Goal: Transaction & Acquisition: Purchase product/service

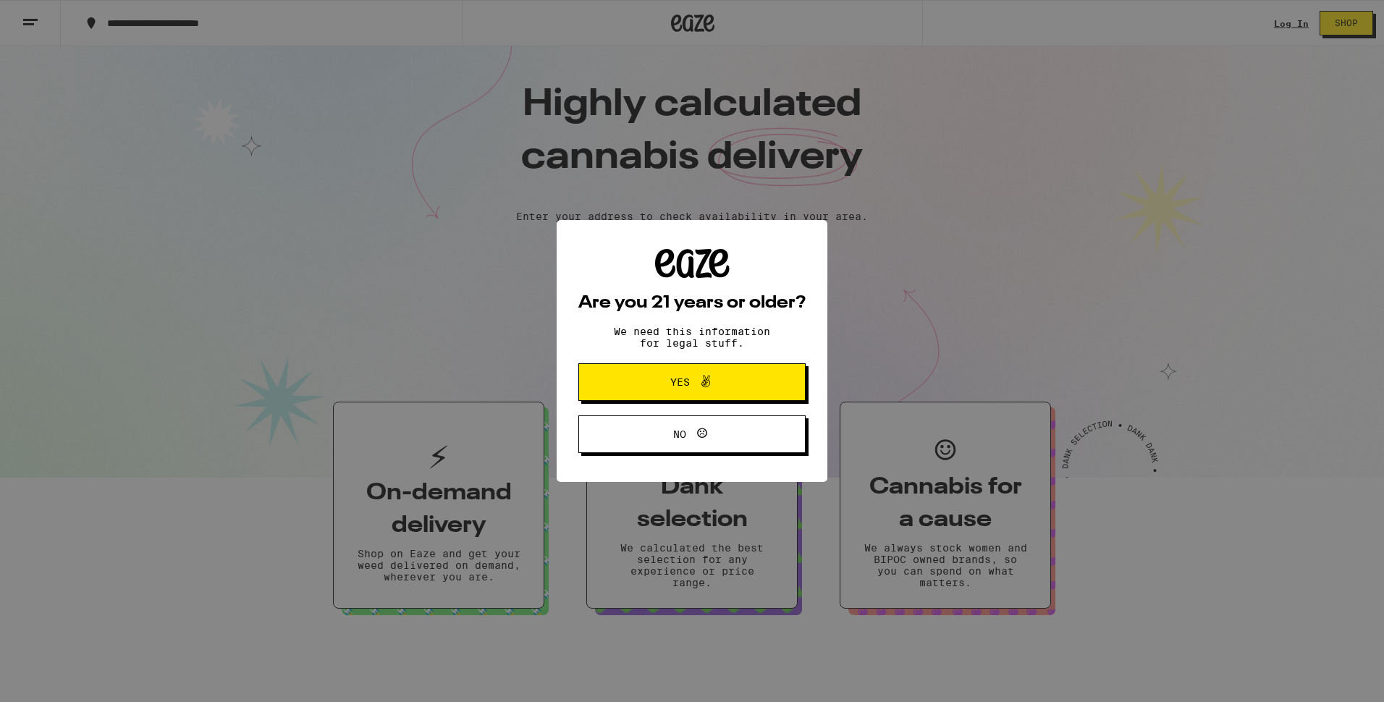
drag, startPoint x: 679, startPoint y: 389, endPoint x: 709, endPoint y: 411, distance: 37.8
click at [681, 387] on span "Yes" at bounding box center [680, 382] width 20 height 10
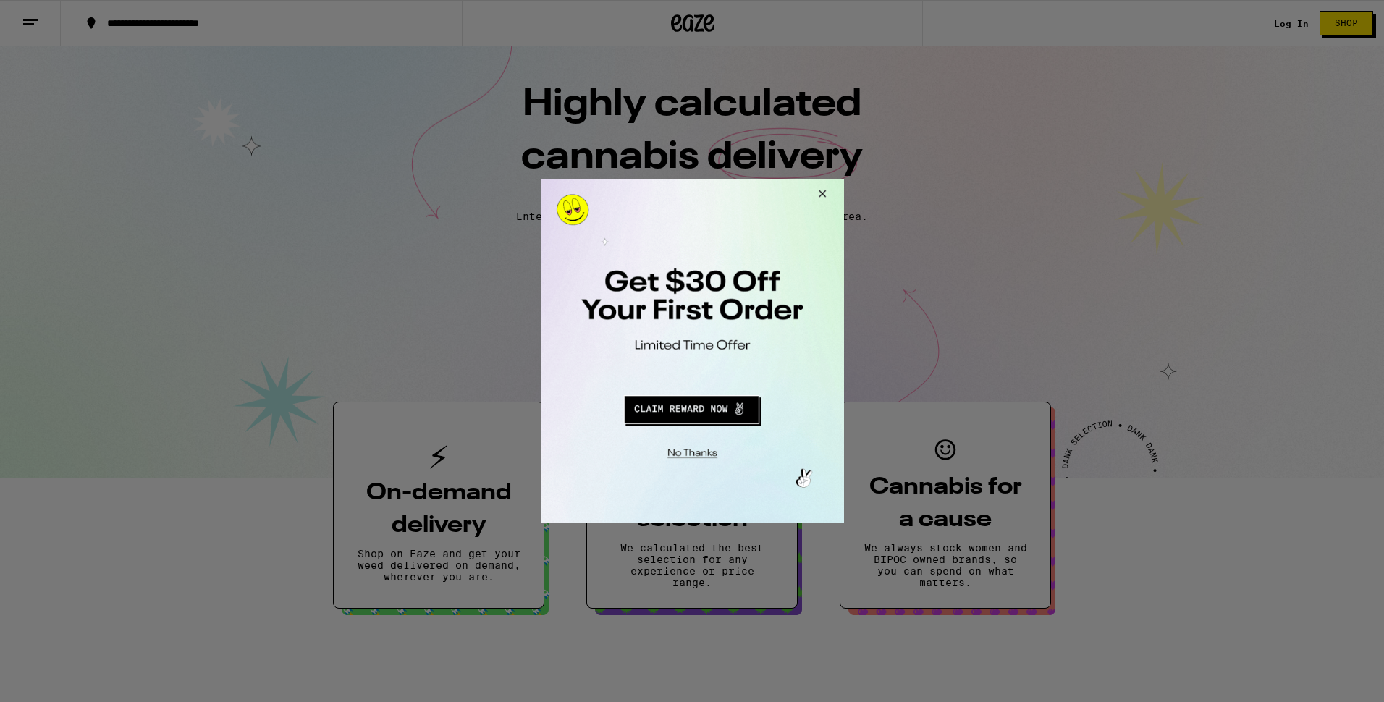
drag, startPoint x: 691, startPoint y: 454, endPoint x: 762, endPoint y: 444, distance: 71.7
click at [694, 452] on button "Close Modal" at bounding box center [689, 451] width 295 height 22
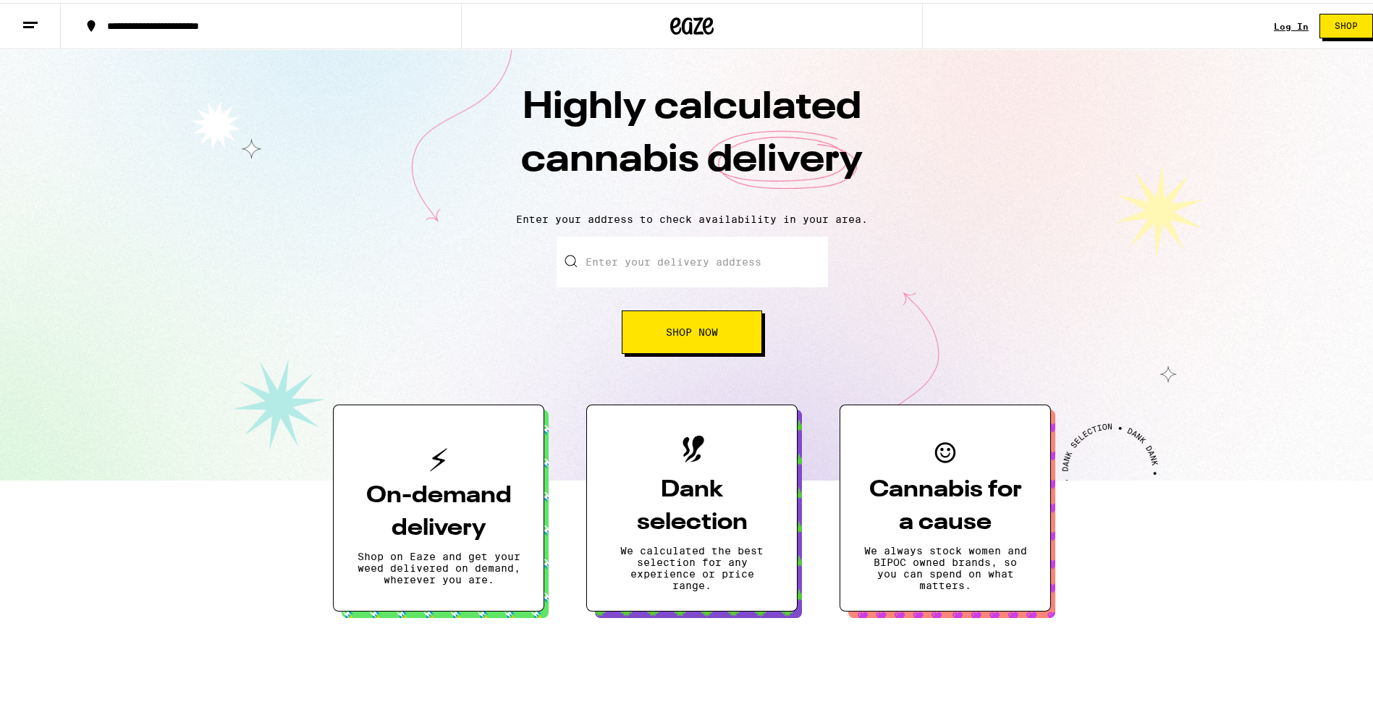
click at [1275, 21] on link "Log In" at bounding box center [1291, 23] width 35 height 9
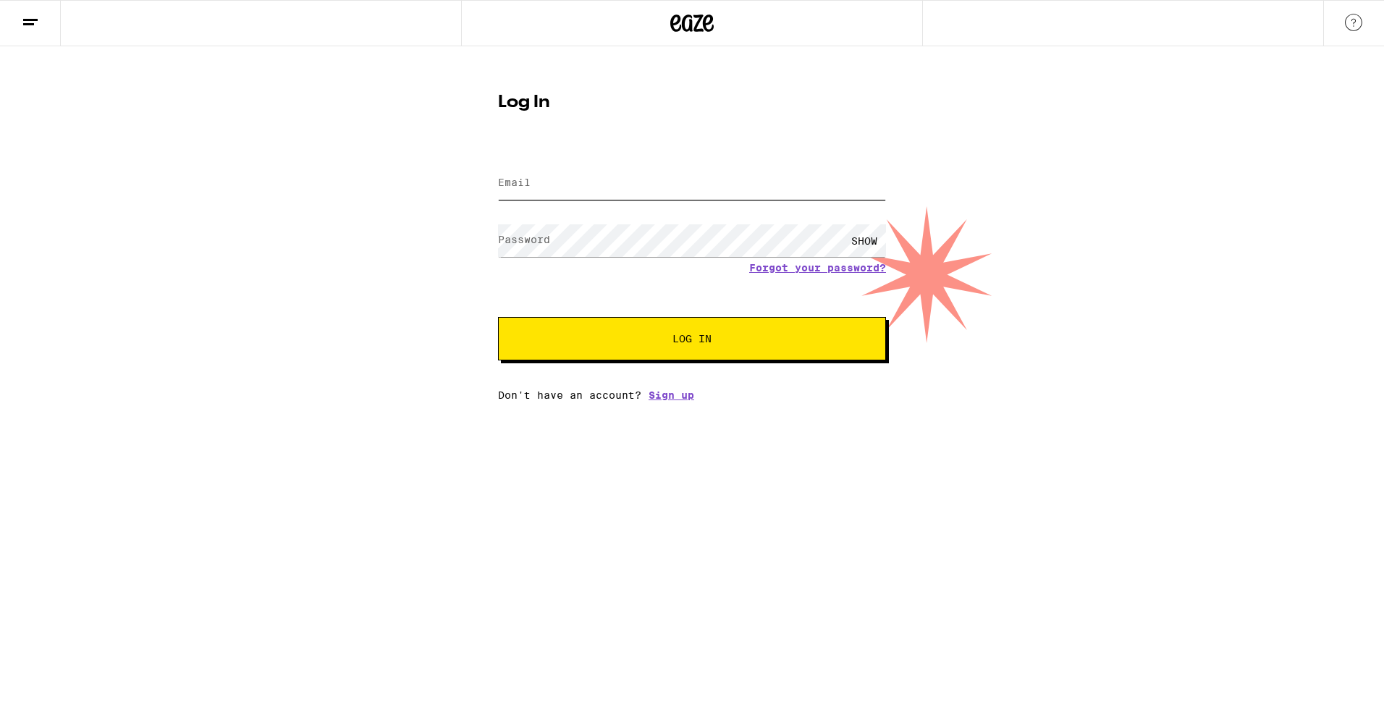
type input "[EMAIL_ADDRESS][DOMAIN_NAME]"
click at [618, 324] on button "Log In" at bounding box center [692, 338] width 388 height 43
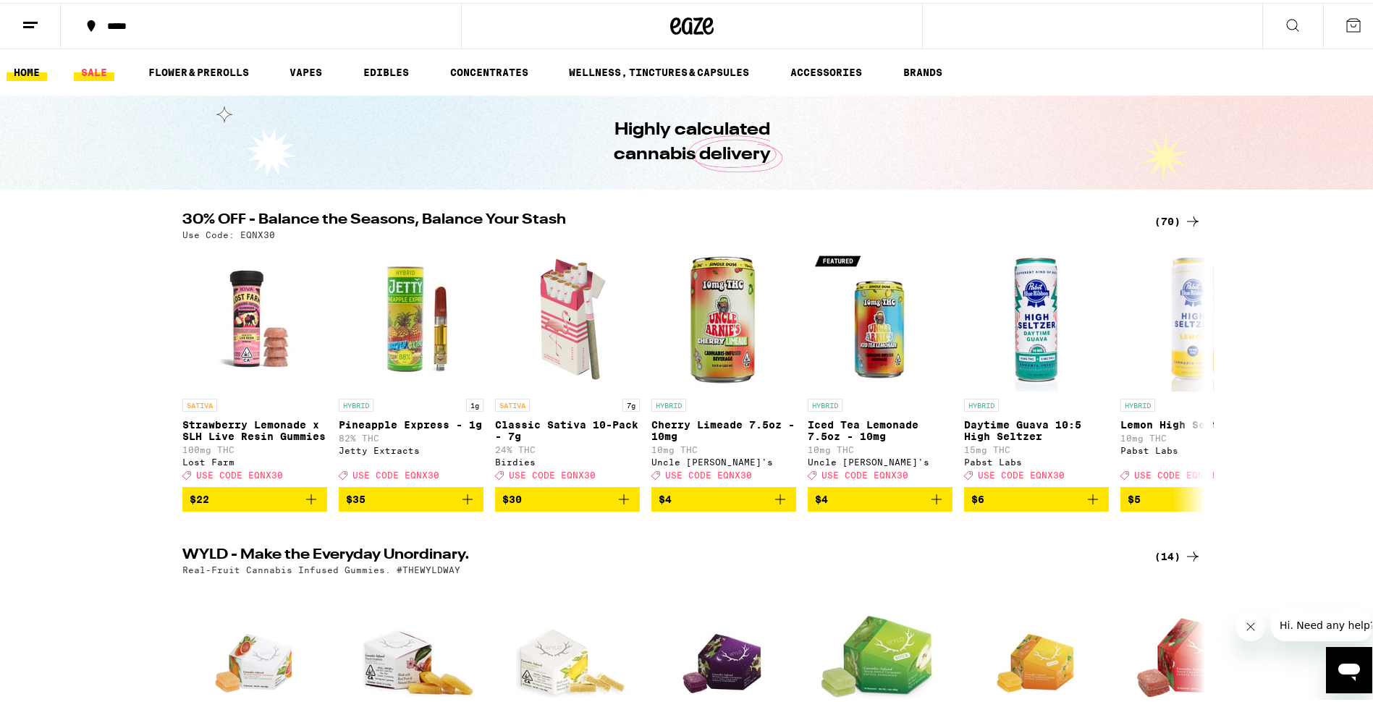
click at [93, 66] on link "SALE" at bounding box center [94, 69] width 41 height 17
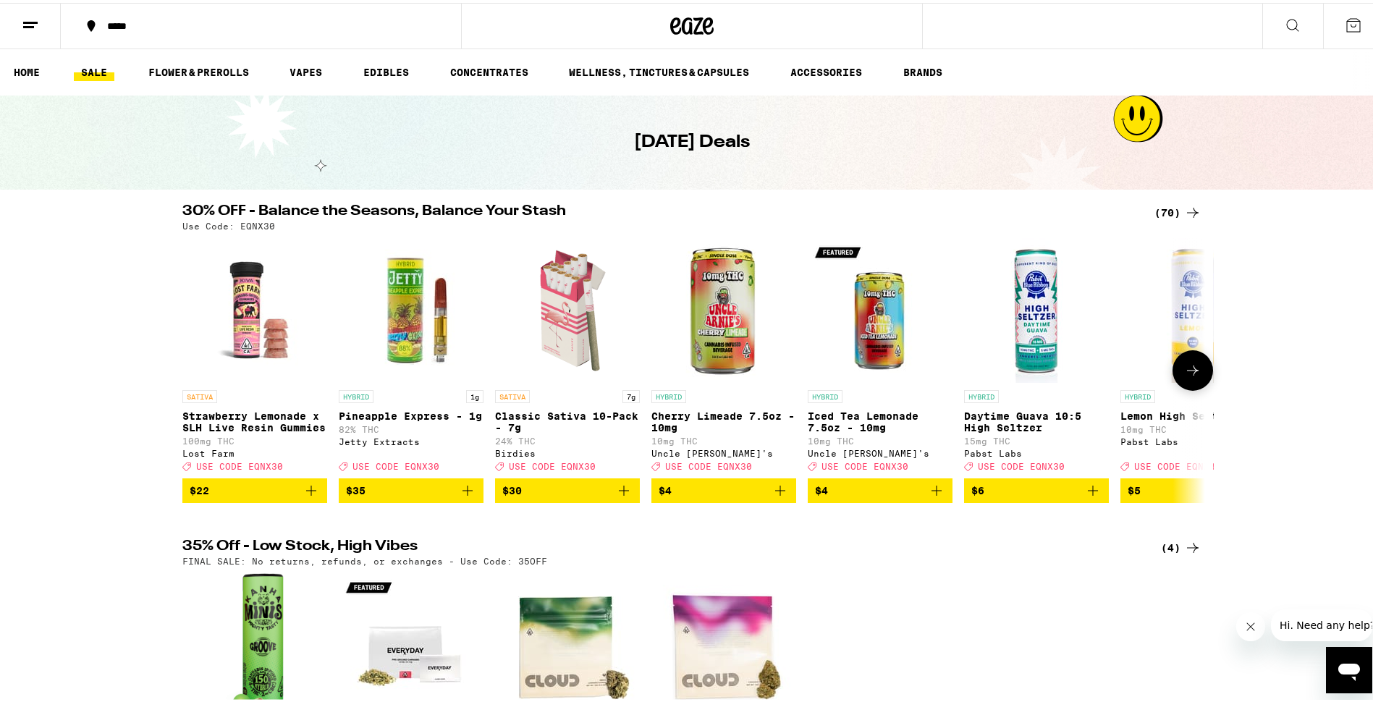
click at [1186, 388] on button at bounding box center [1193, 367] width 41 height 41
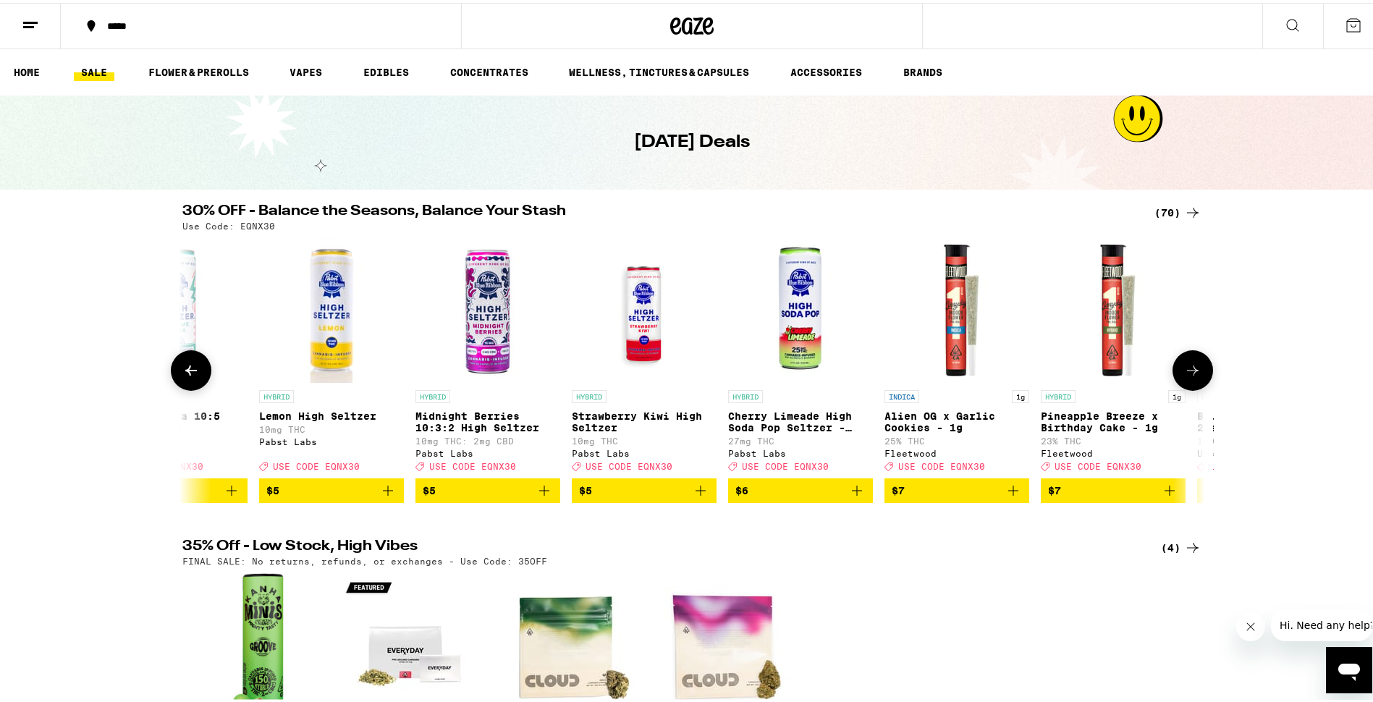
click at [1186, 388] on button at bounding box center [1193, 367] width 41 height 41
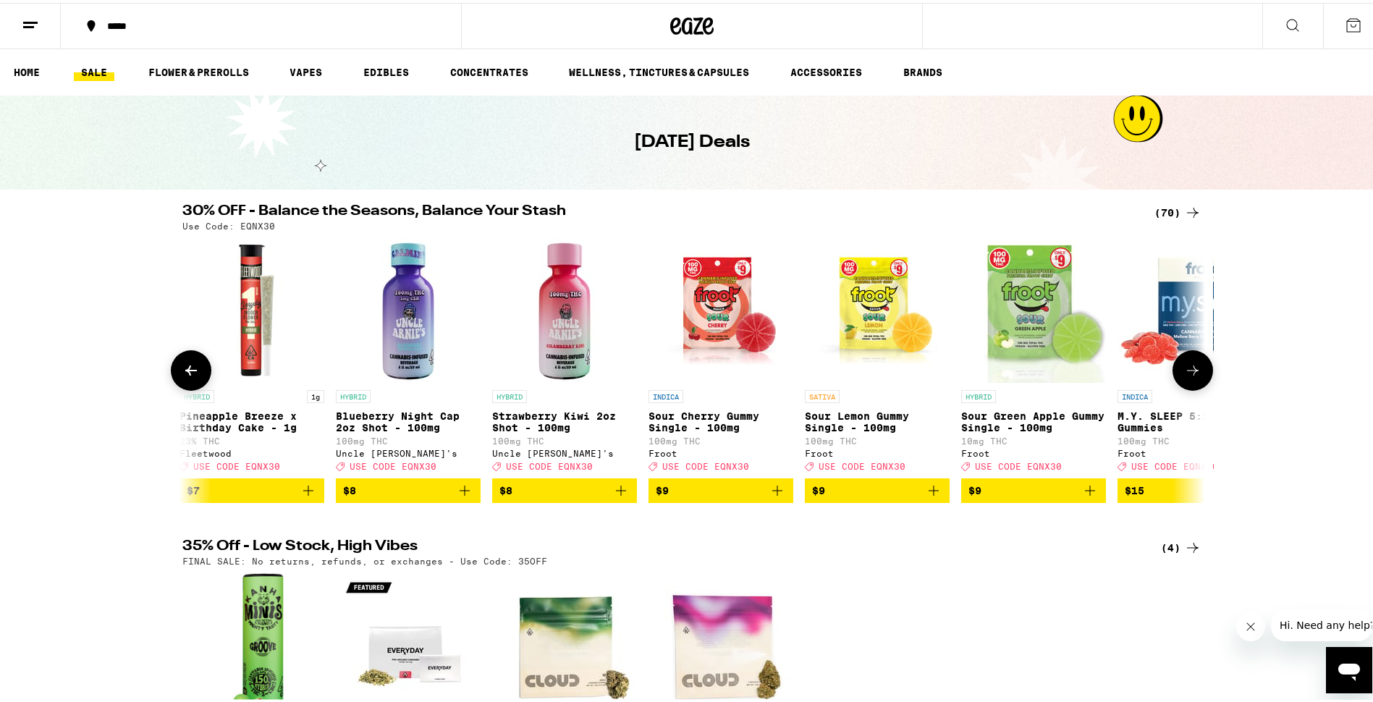
click at [1186, 388] on button at bounding box center [1193, 367] width 41 height 41
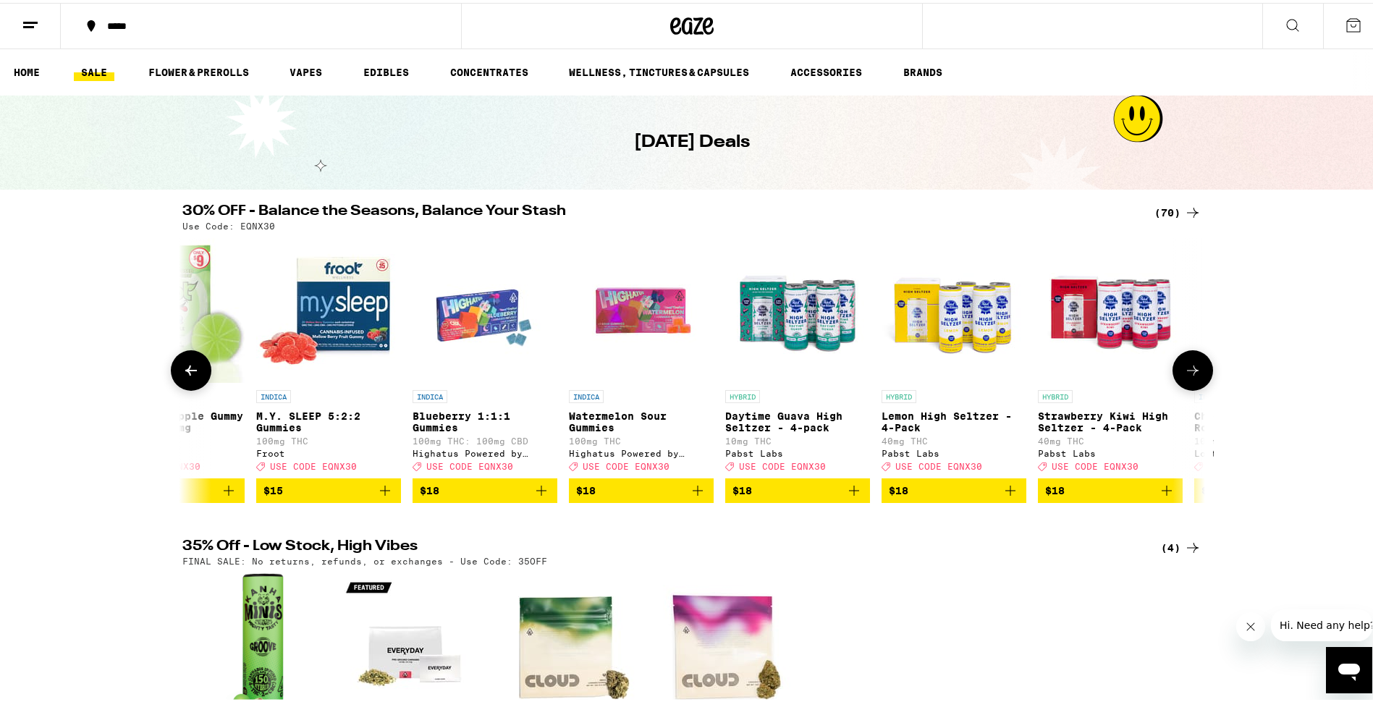
click at [1186, 388] on button at bounding box center [1193, 367] width 41 height 41
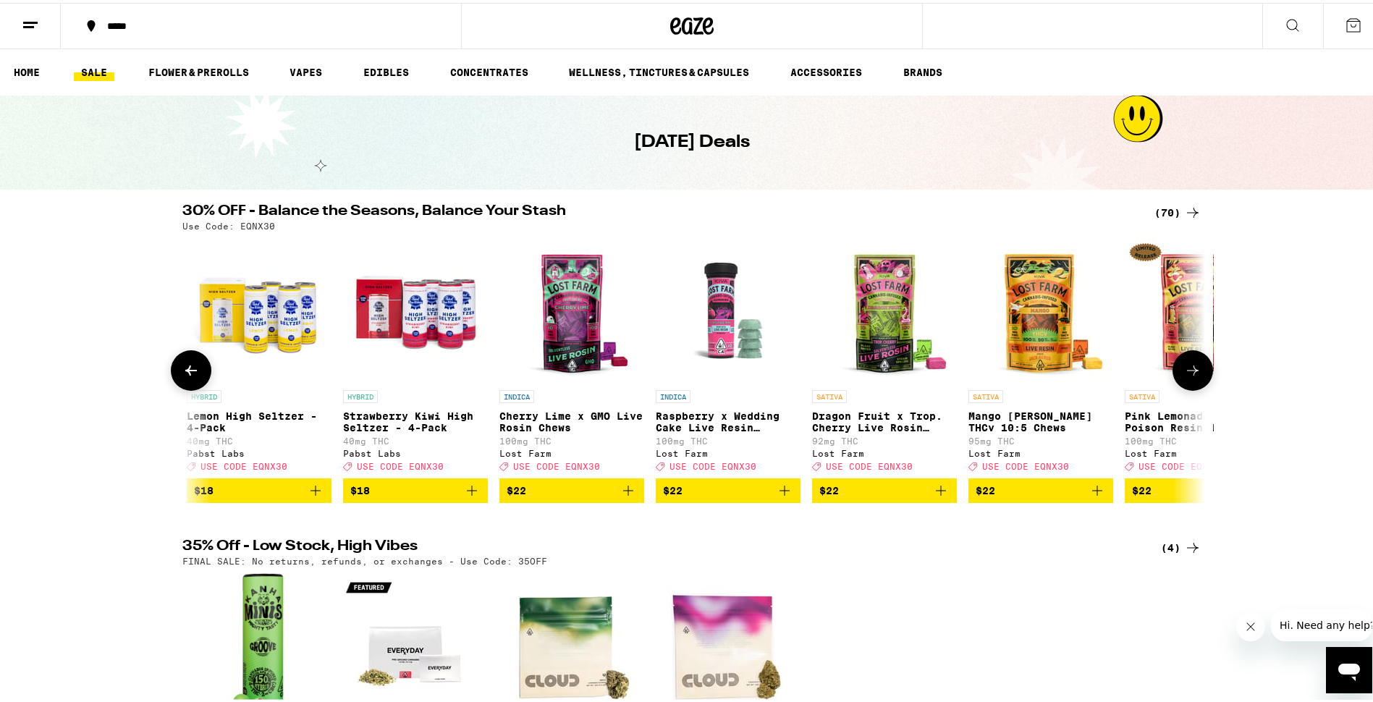
scroll to position [0, 3445]
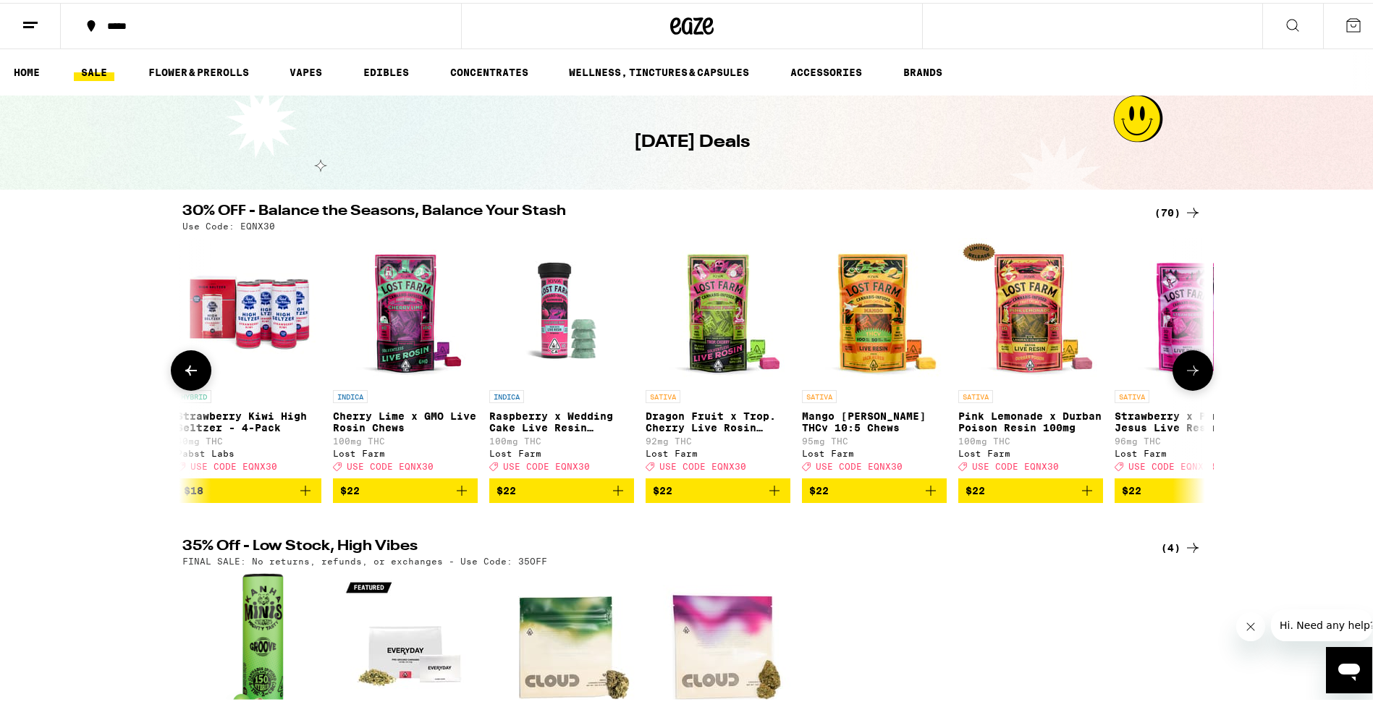
click at [1186, 388] on button at bounding box center [1193, 367] width 41 height 41
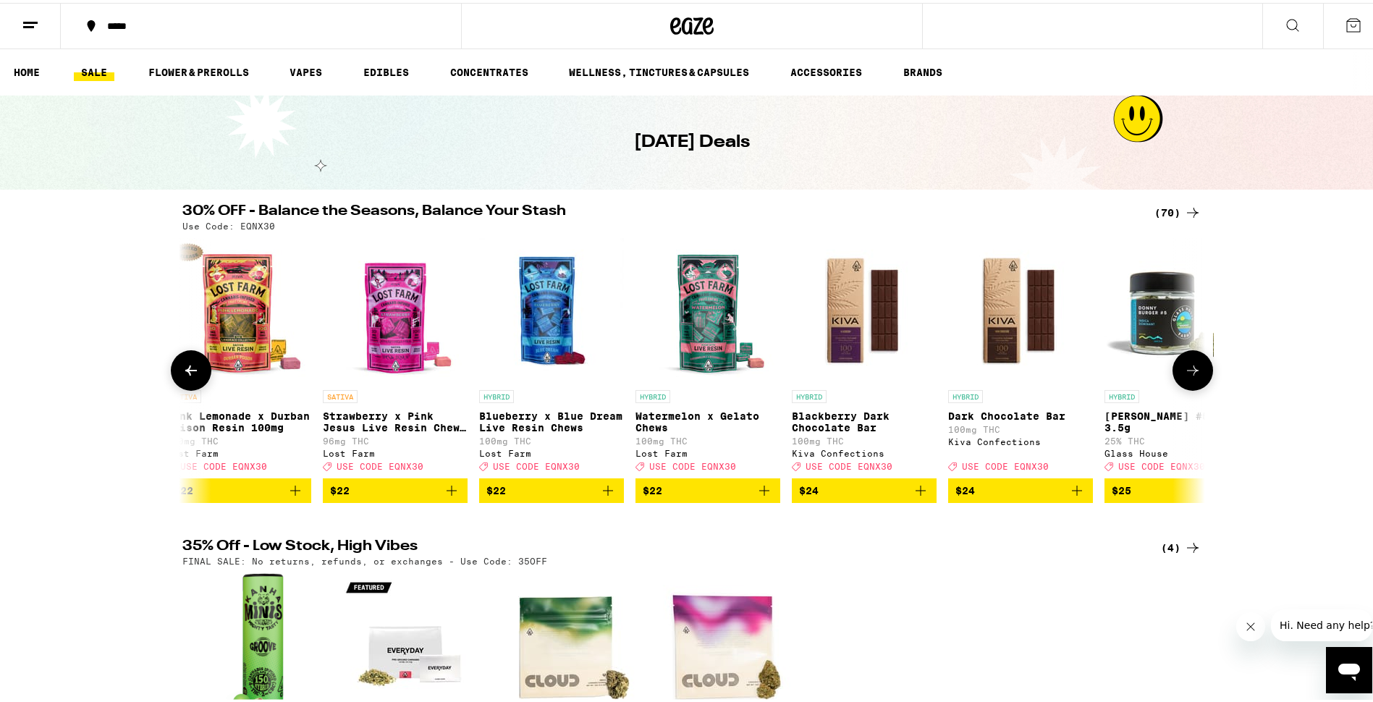
scroll to position [0, 4307]
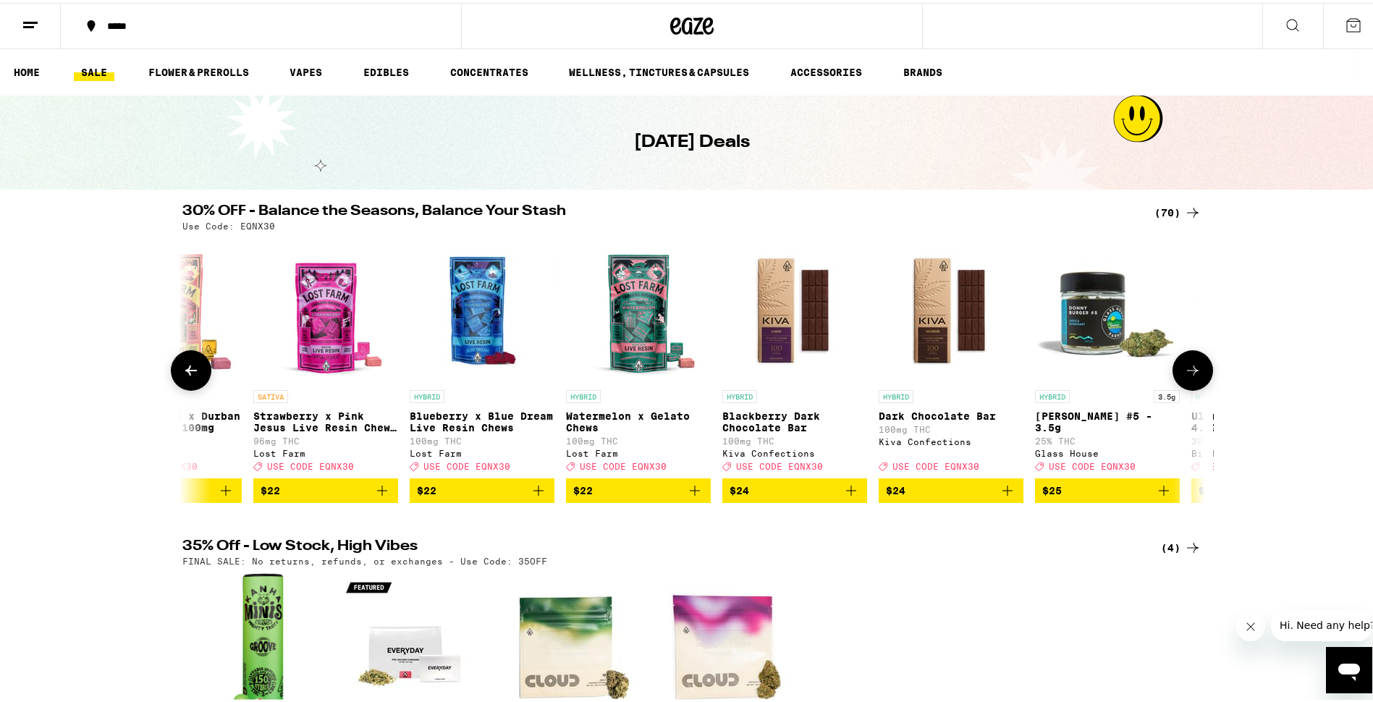
click at [1186, 388] on button at bounding box center [1193, 367] width 41 height 41
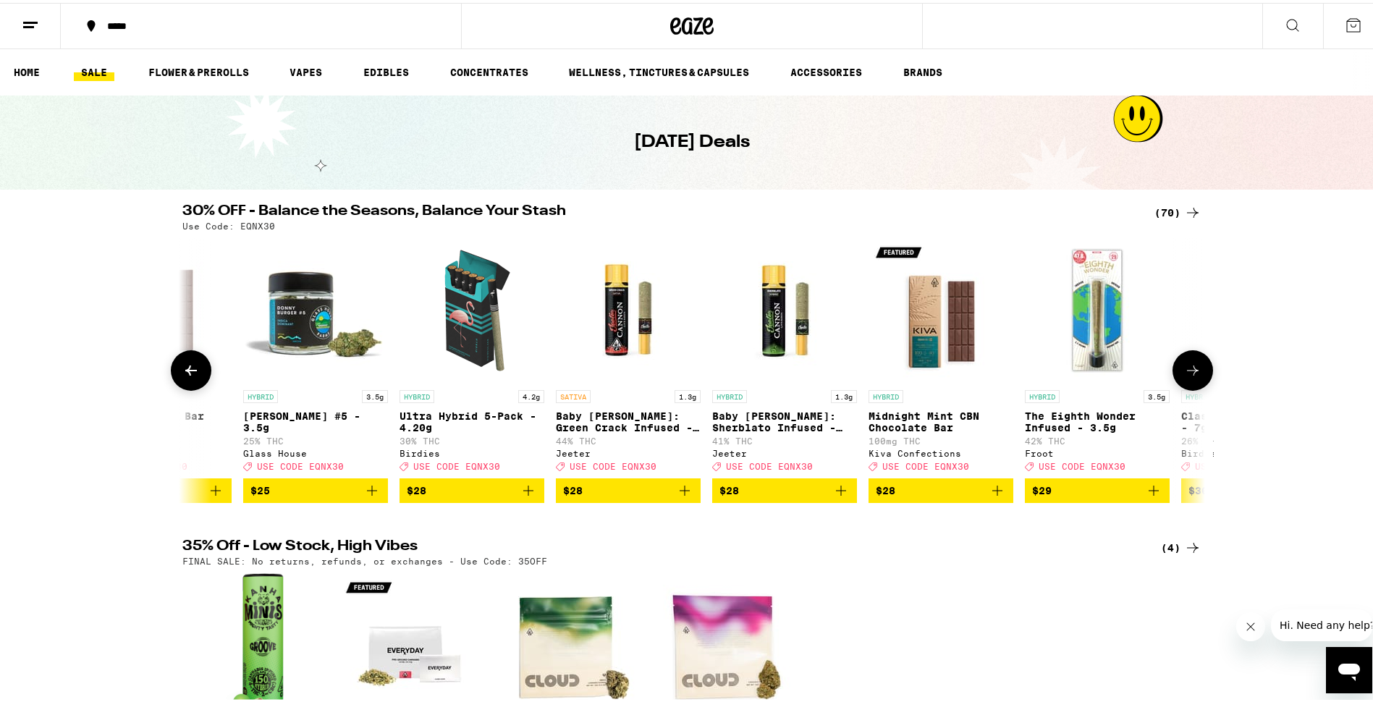
scroll to position [0, 5168]
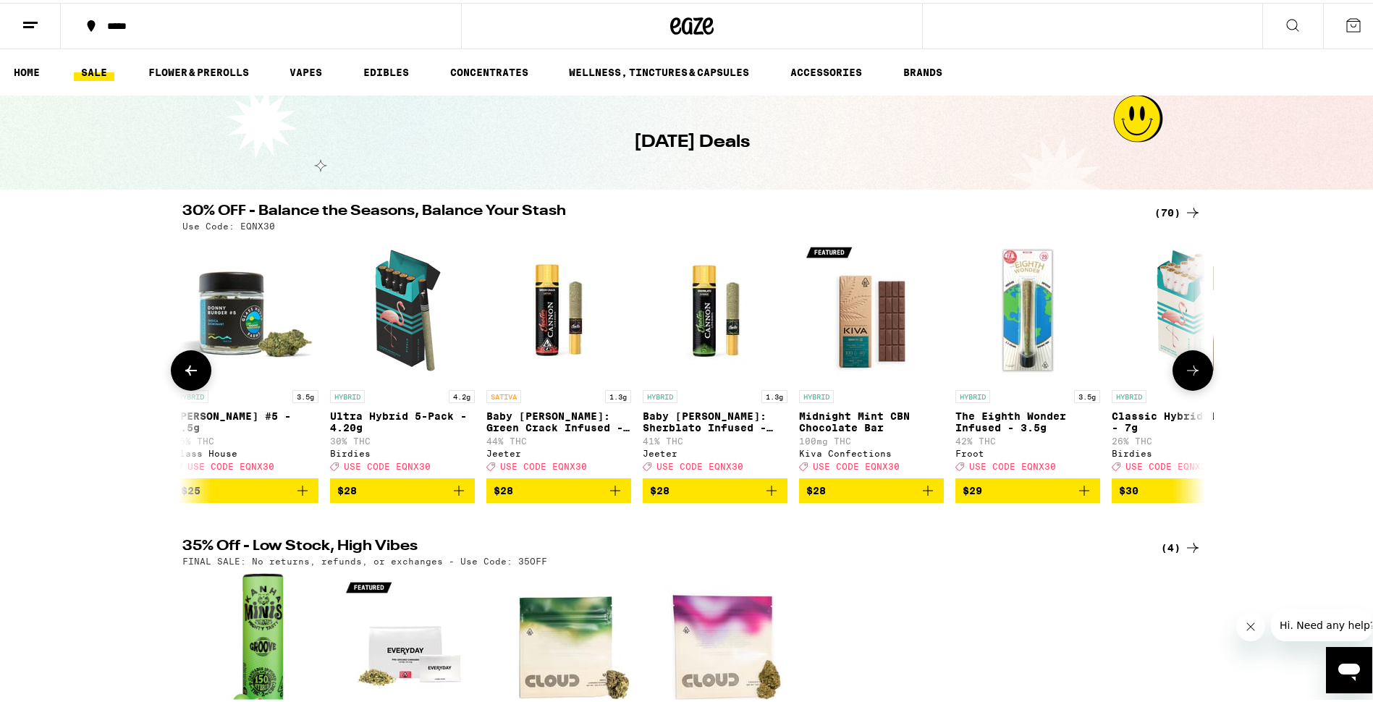
click at [1199, 381] on button at bounding box center [1193, 367] width 41 height 41
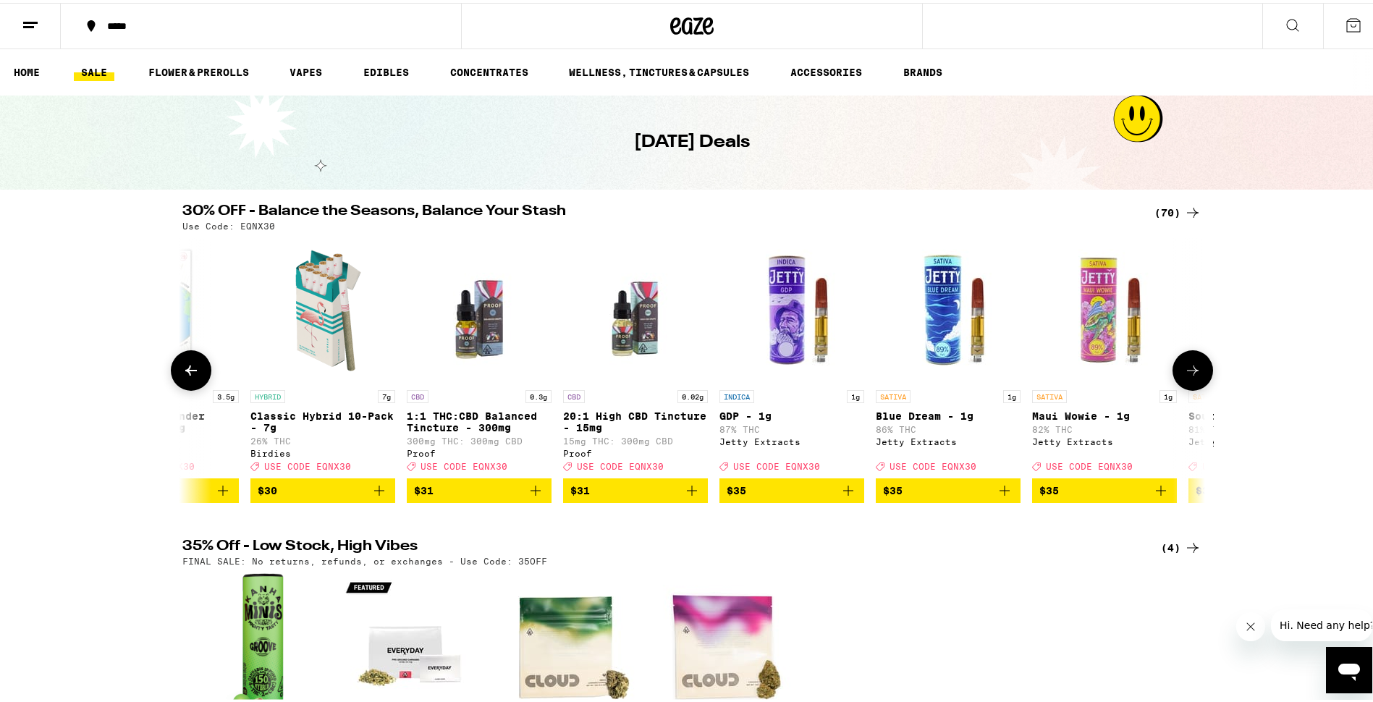
click at [1199, 381] on button at bounding box center [1193, 367] width 41 height 41
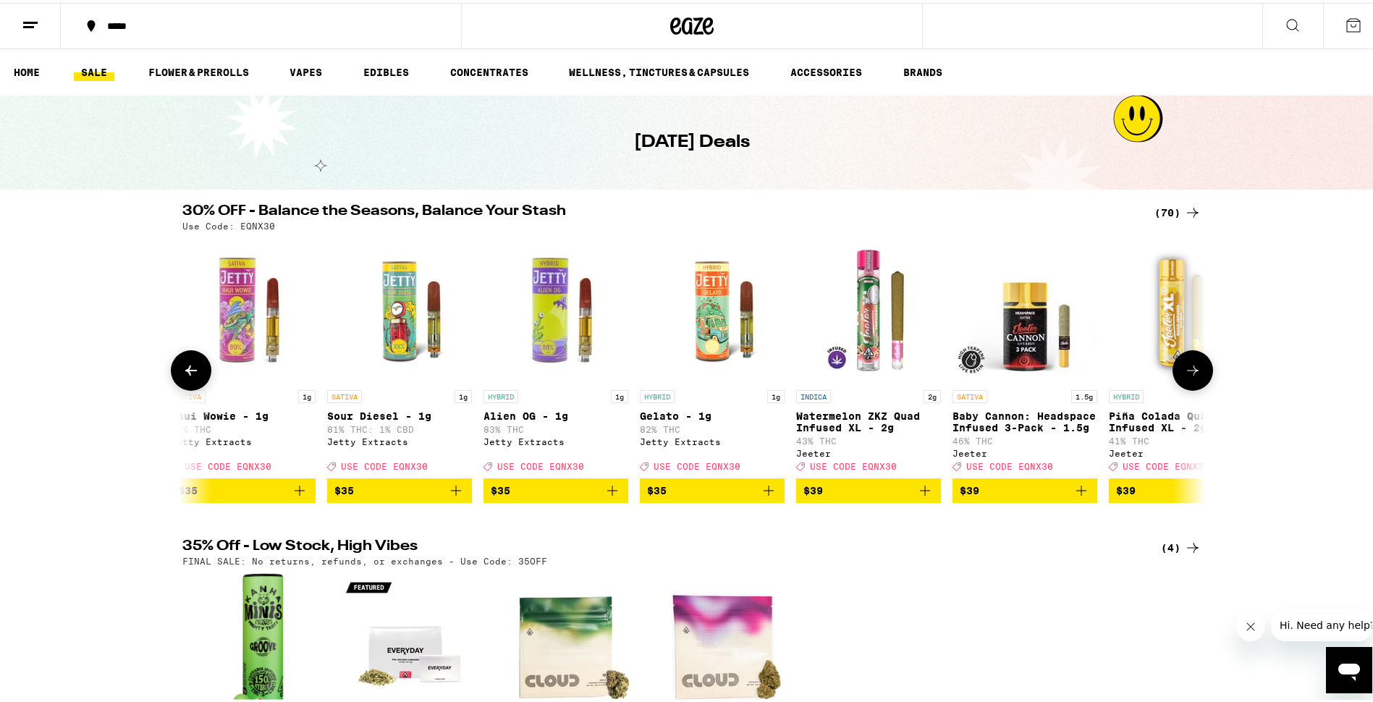
click at [1199, 381] on button at bounding box center [1193, 367] width 41 height 41
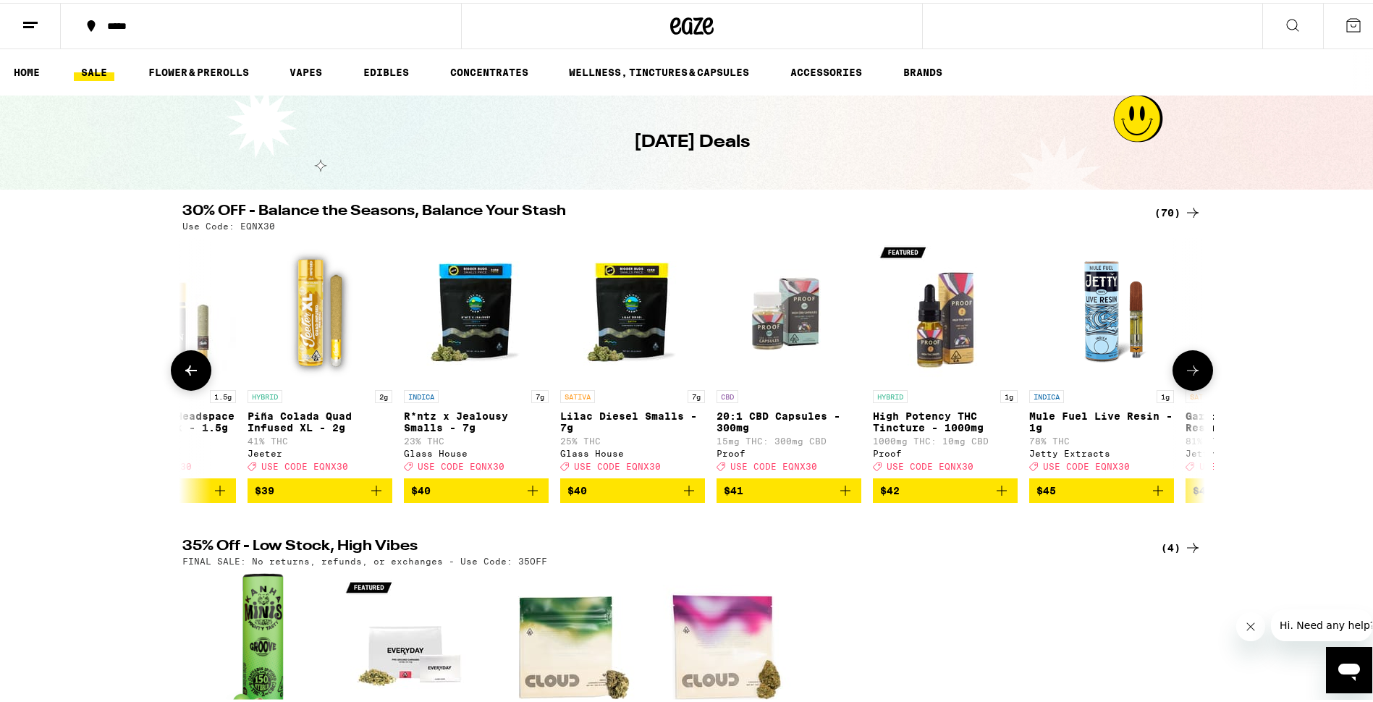
click at [1199, 381] on button at bounding box center [1193, 367] width 41 height 41
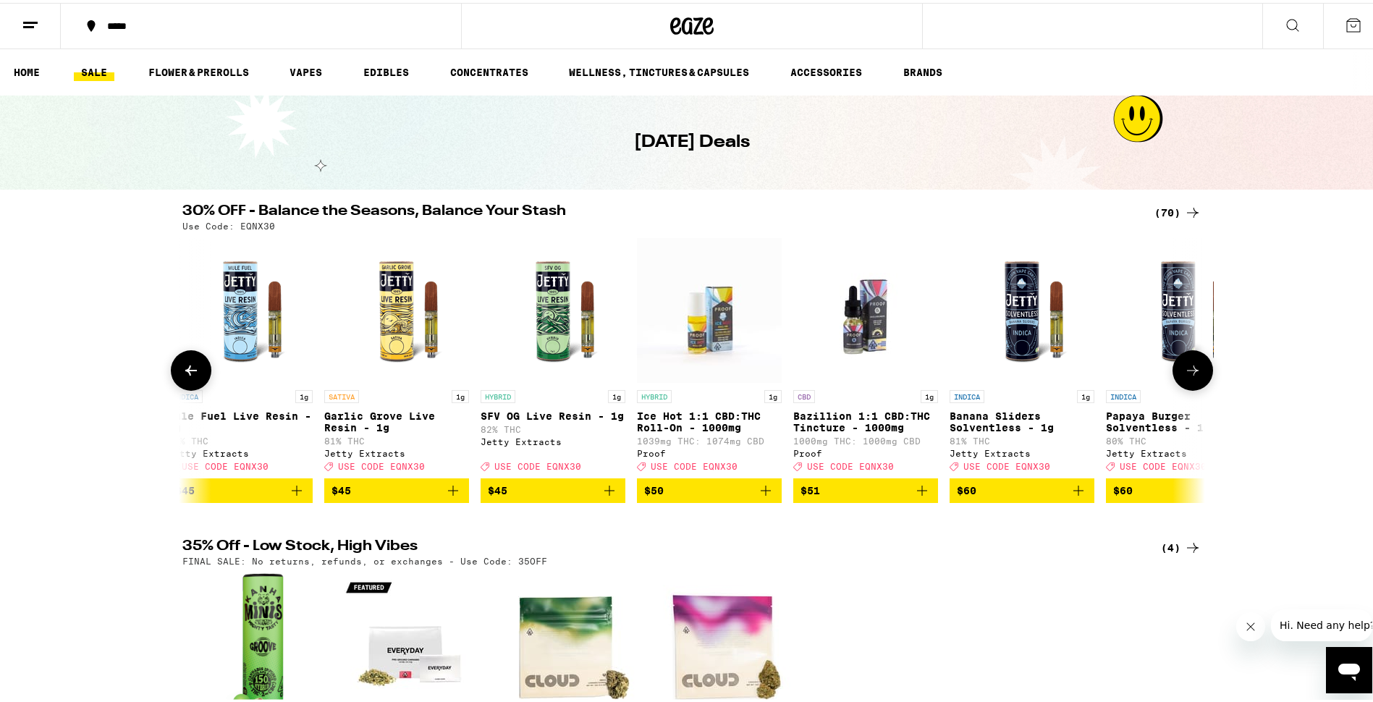
click at [1199, 381] on button at bounding box center [1193, 367] width 41 height 41
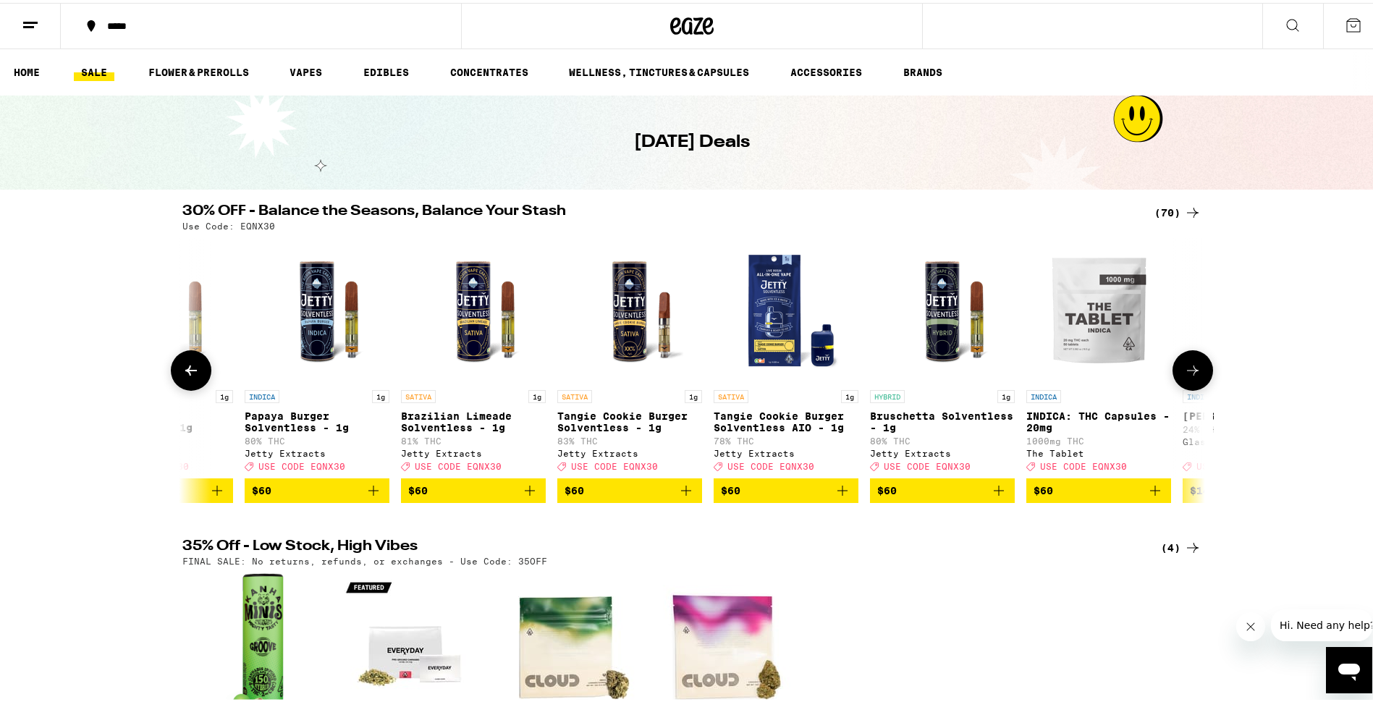
click at [1199, 381] on button at bounding box center [1193, 367] width 41 height 41
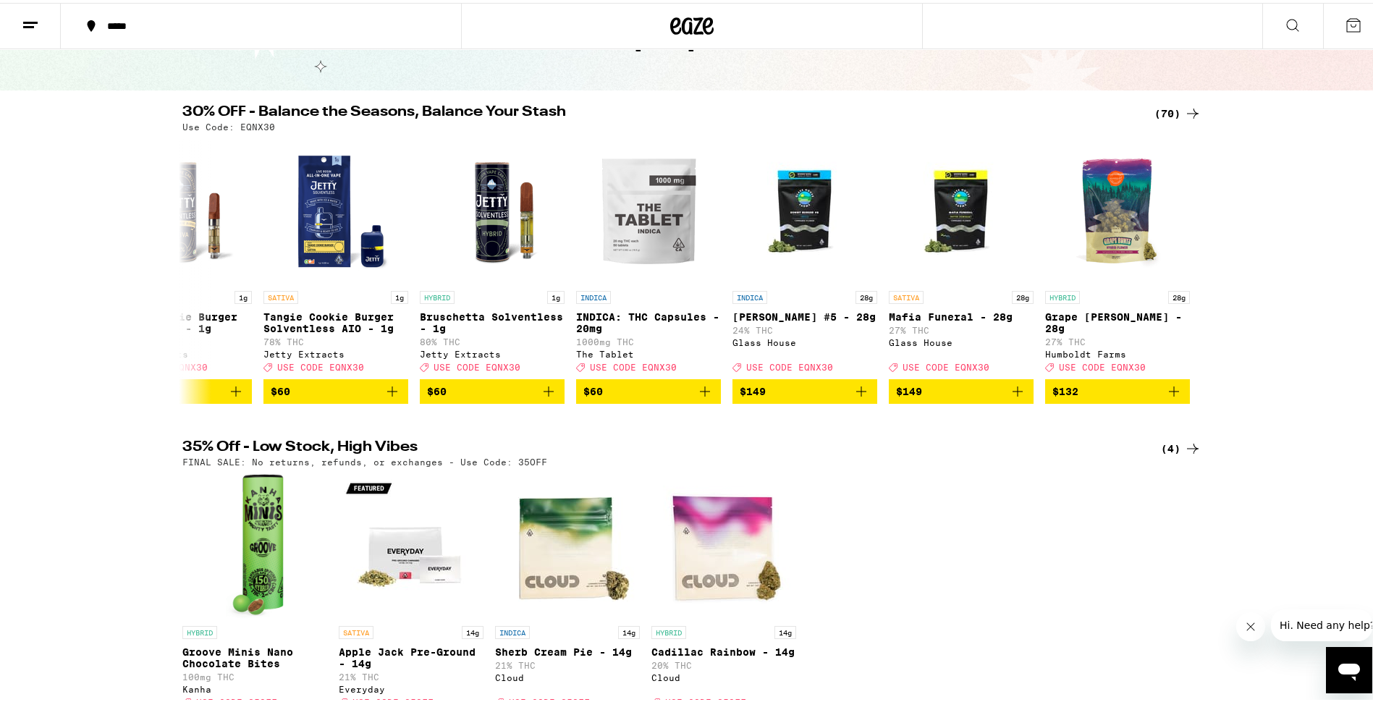
scroll to position [0, 0]
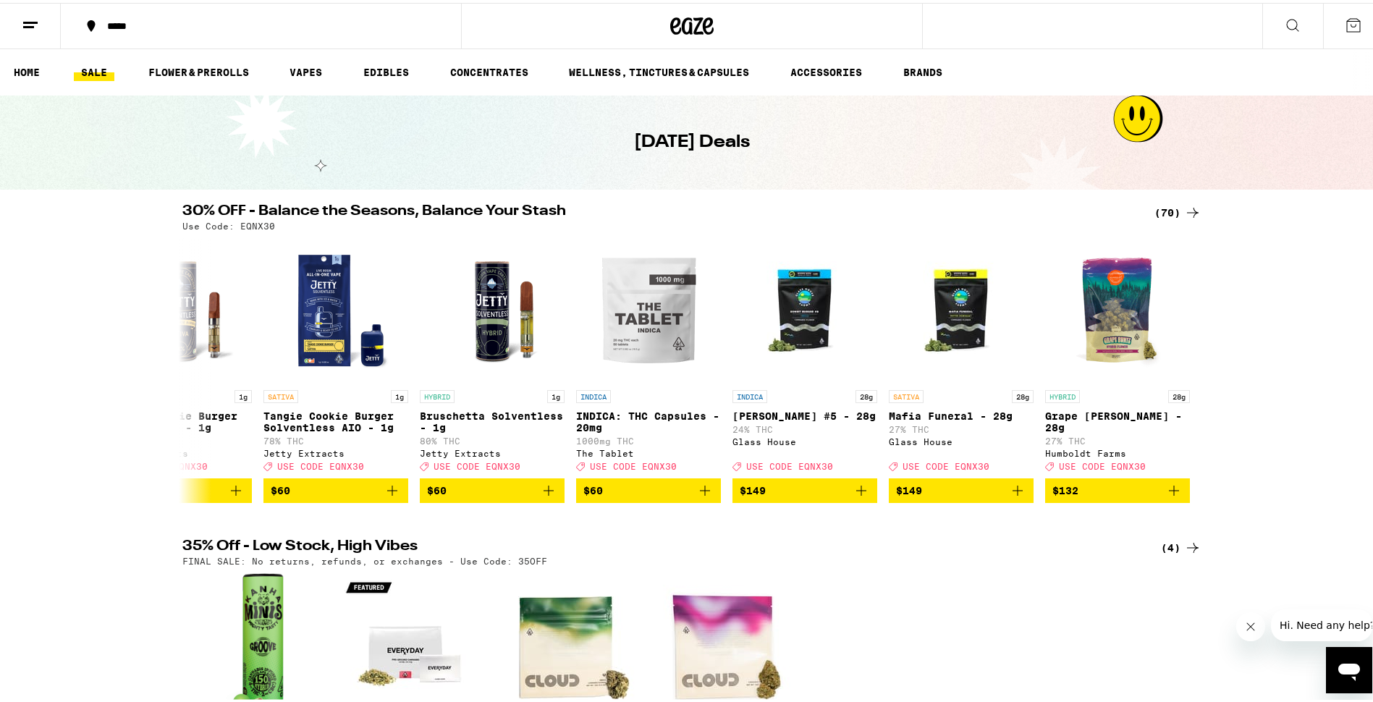
click at [1184, 218] on icon at bounding box center [1192, 209] width 17 height 17
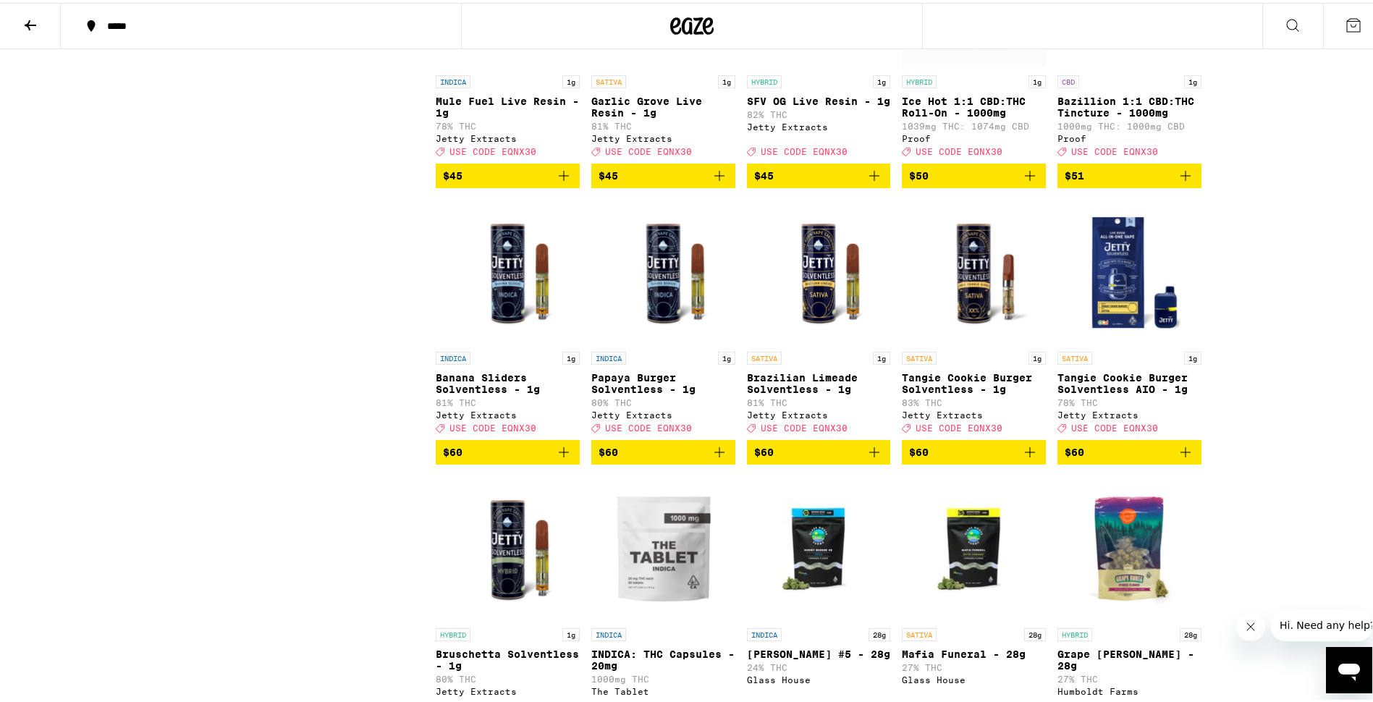
scroll to position [3402, 0]
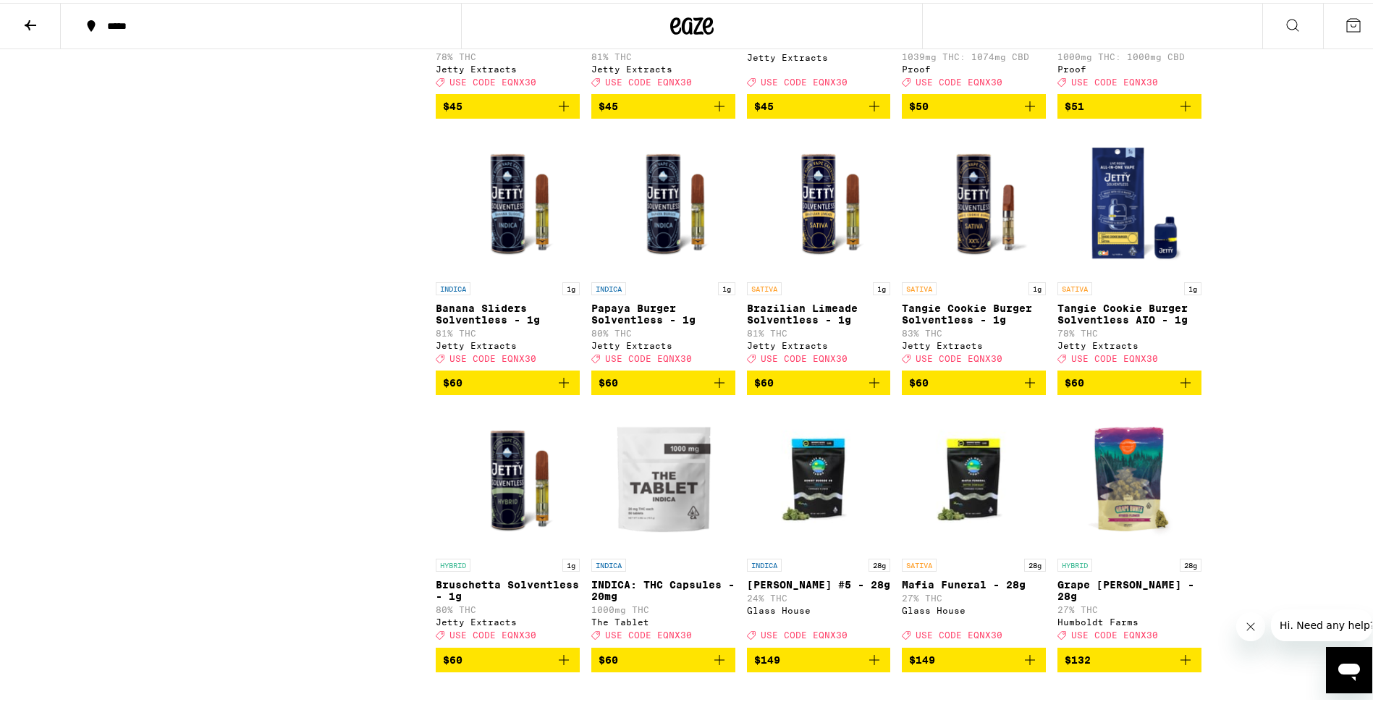
click at [1141, 272] on img "Open page for Tangie Cookie Burger Solventless AIO - 1g from Jetty Extracts" at bounding box center [1129, 199] width 144 height 145
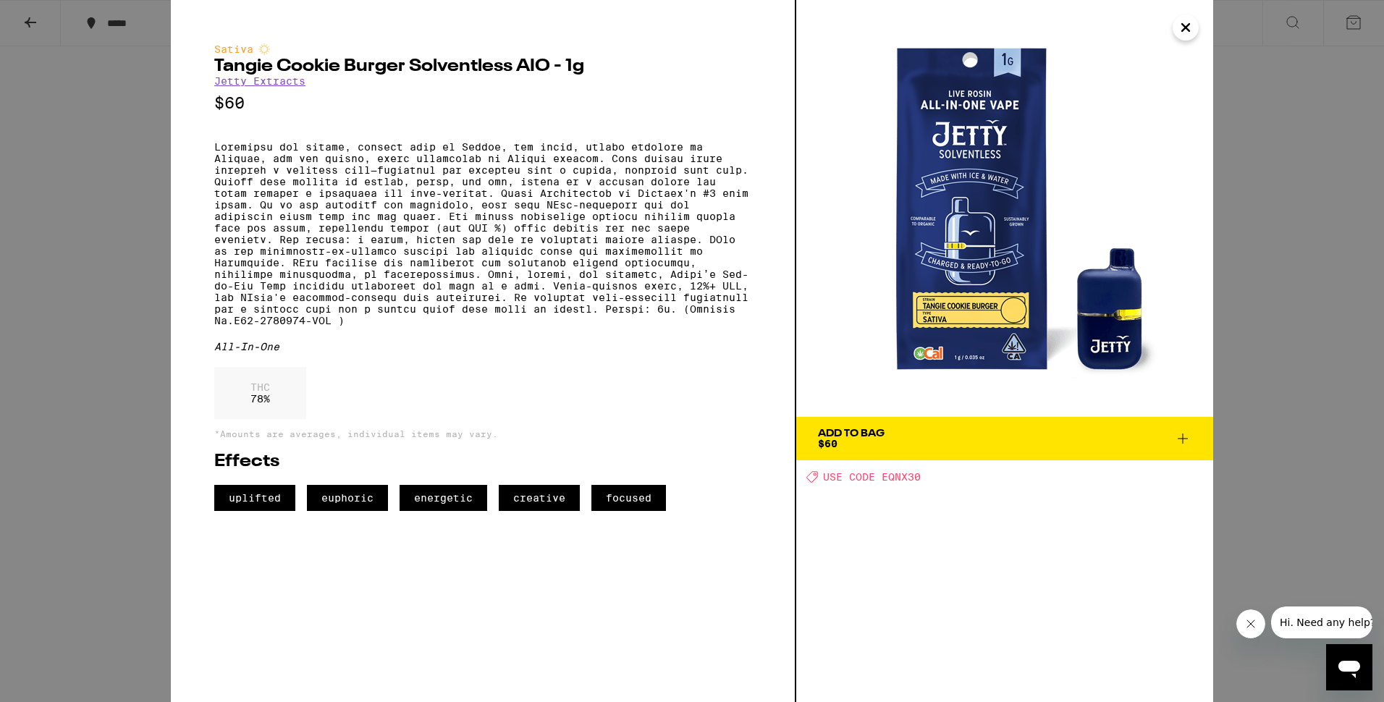
click at [1189, 29] on icon "Close" at bounding box center [1185, 28] width 17 height 22
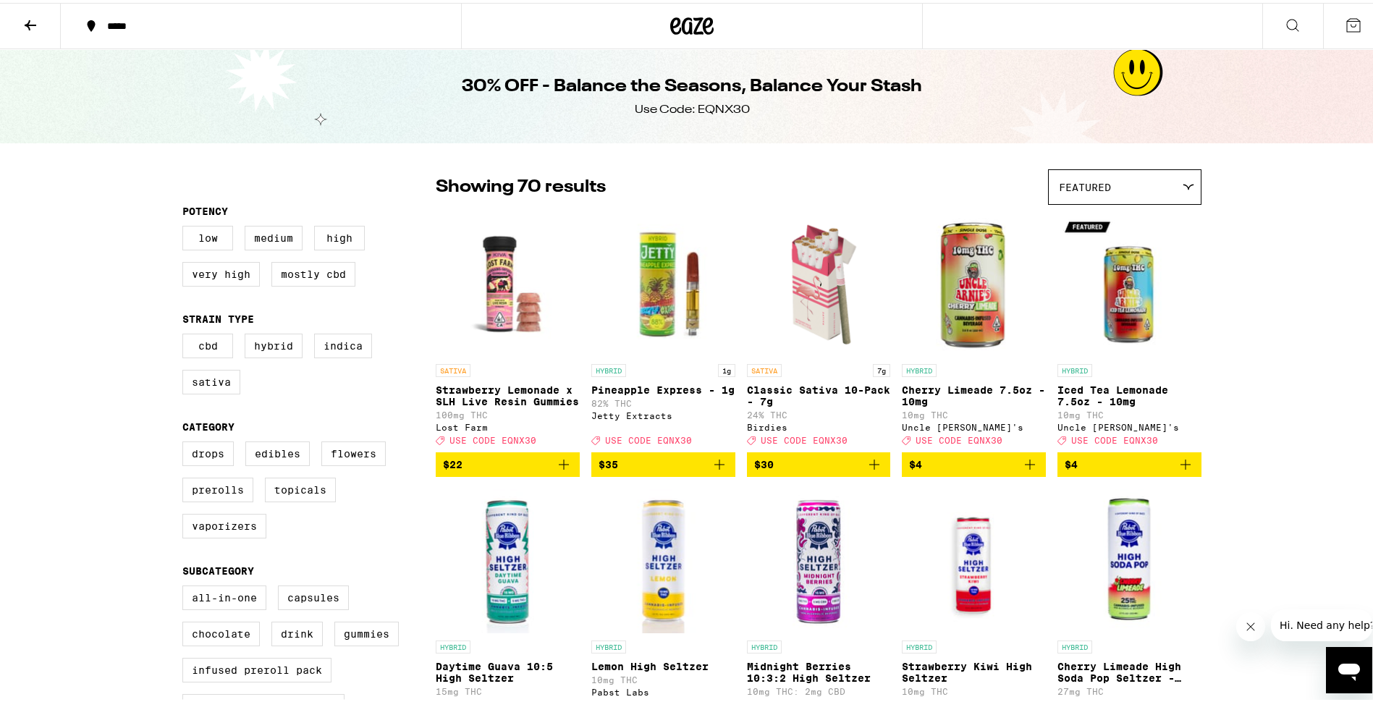
click at [1078, 176] on div "Featured" at bounding box center [1125, 184] width 152 height 34
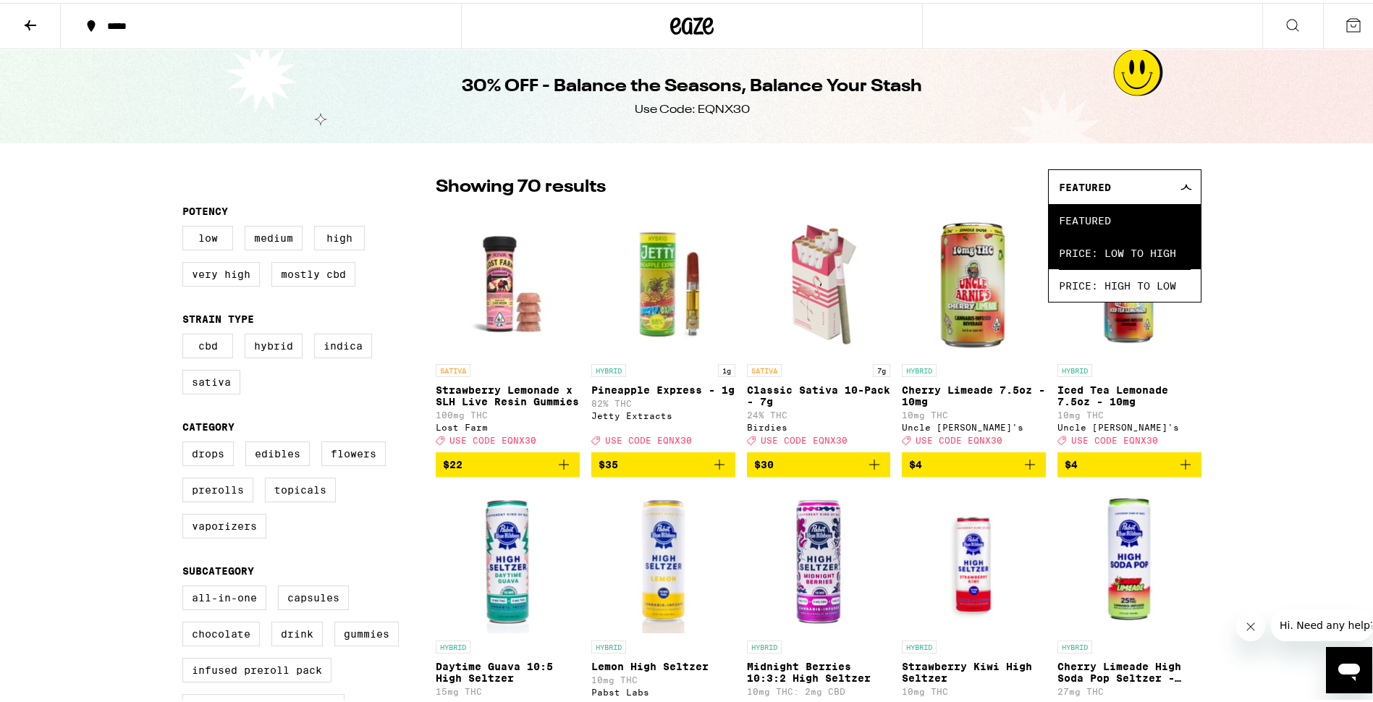
click at [1136, 258] on span "Price: Low to High" at bounding box center [1125, 250] width 132 height 33
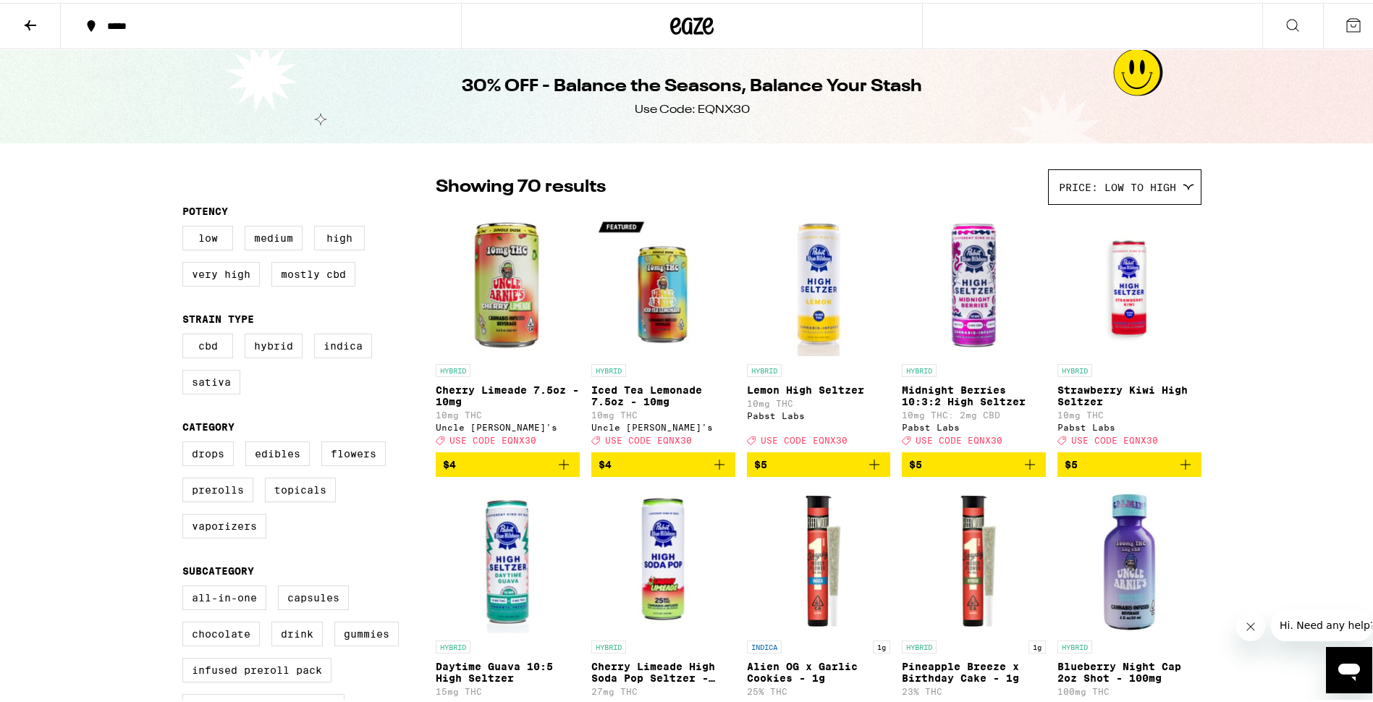
click at [1140, 187] on span "Price: Low to High" at bounding box center [1117, 185] width 117 height 12
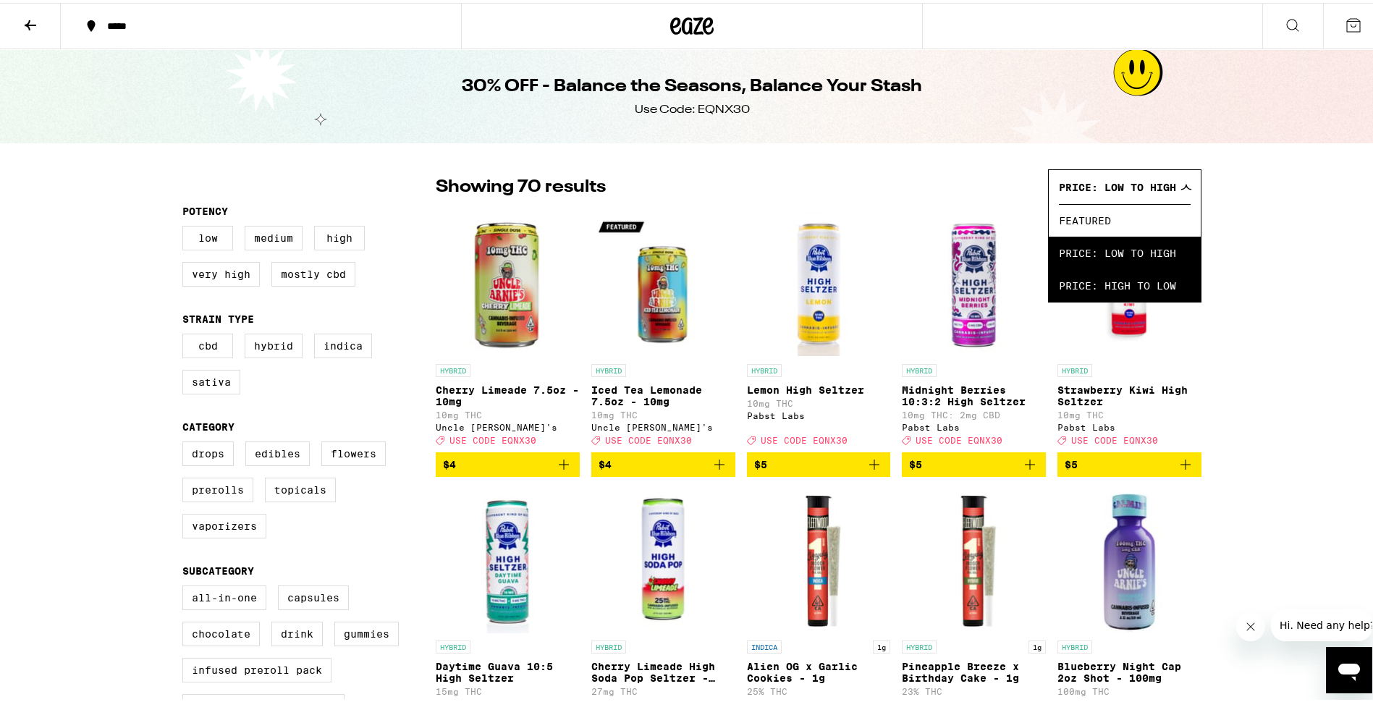
click at [1133, 277] on span "Price: High to Low" at bounding box center [1125, 282] width 132 height 33
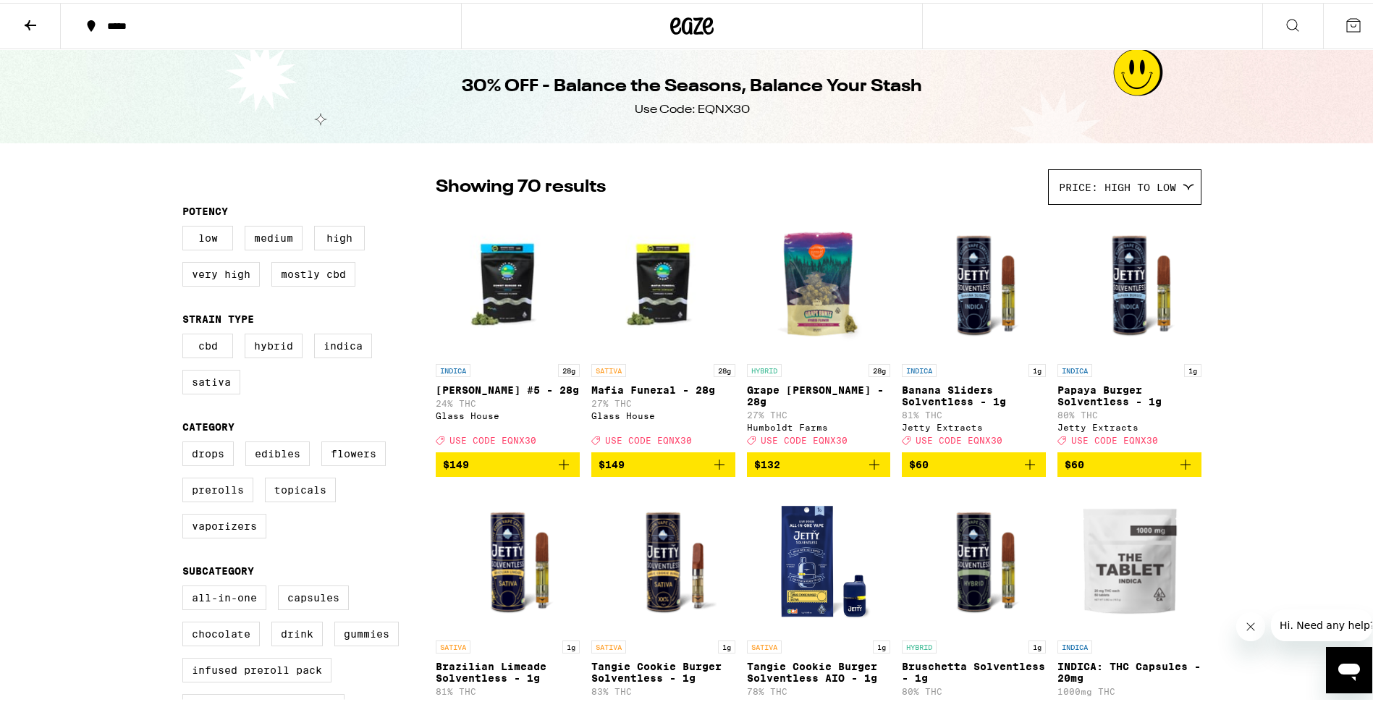
click at [1131, 195] on div "Price: High to Low" at bounding box center [1125, 184] width 152 height 34
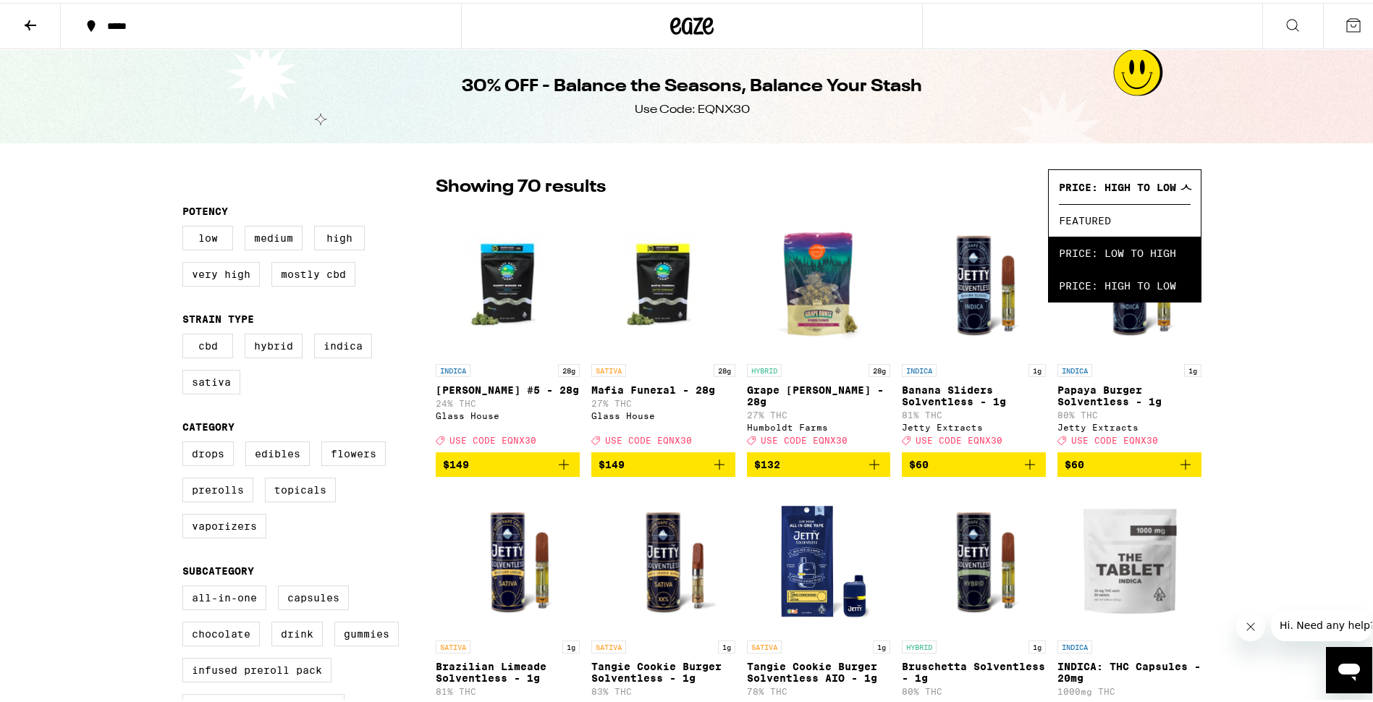
click at [1115, 250] on span "Price: Low to High" at bounding box center [1125, 250] width 132 height 33
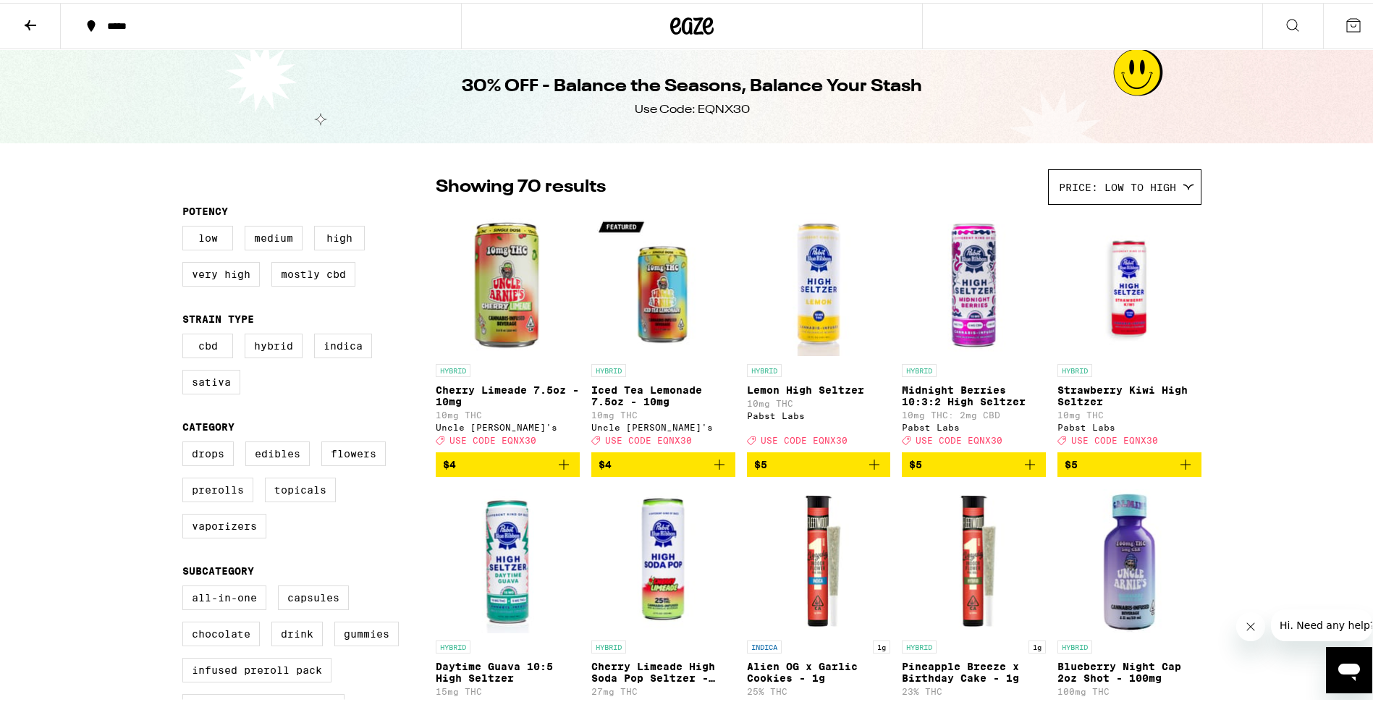
click at [14, 21] on button at bounding box center [30, 24] width 61 height 46
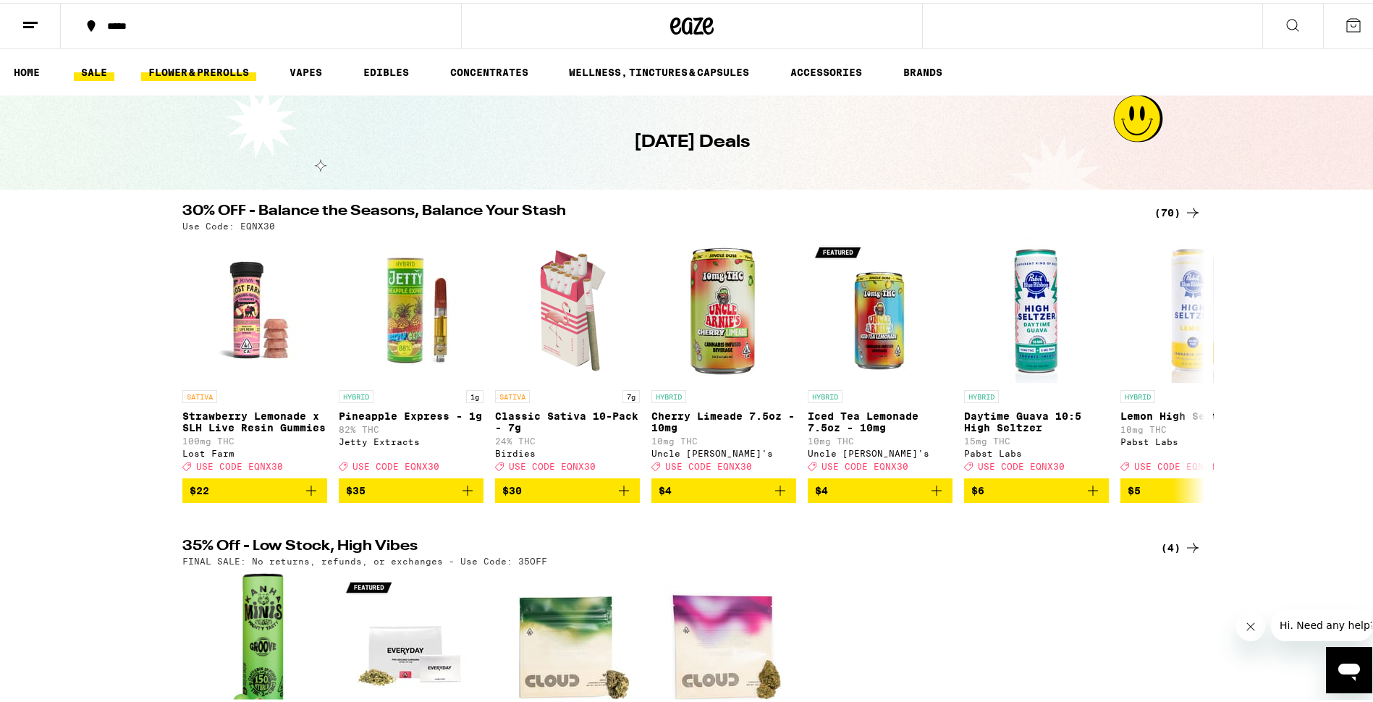
click at [206, 67] on link "FLOWER & PREROLLS" at bounding box center [198, 69] width 115 height 17
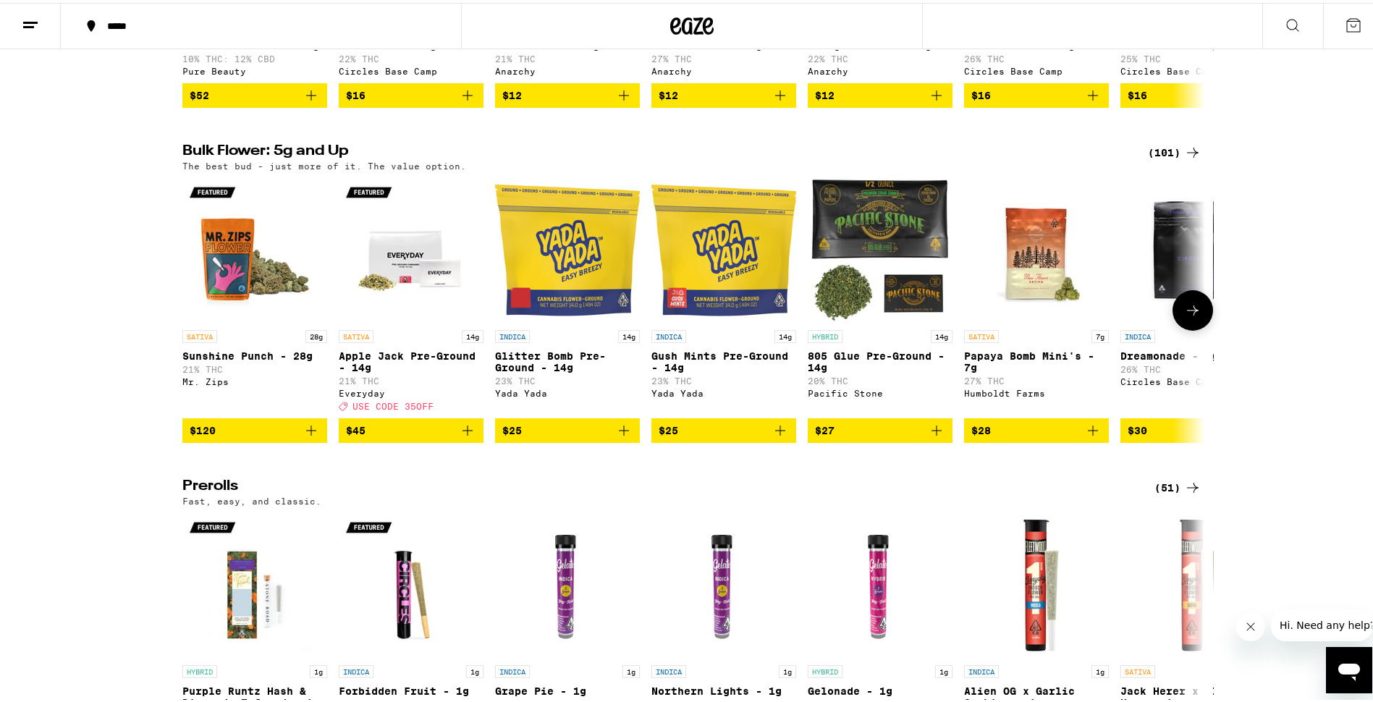
scroll to position [290, 0]
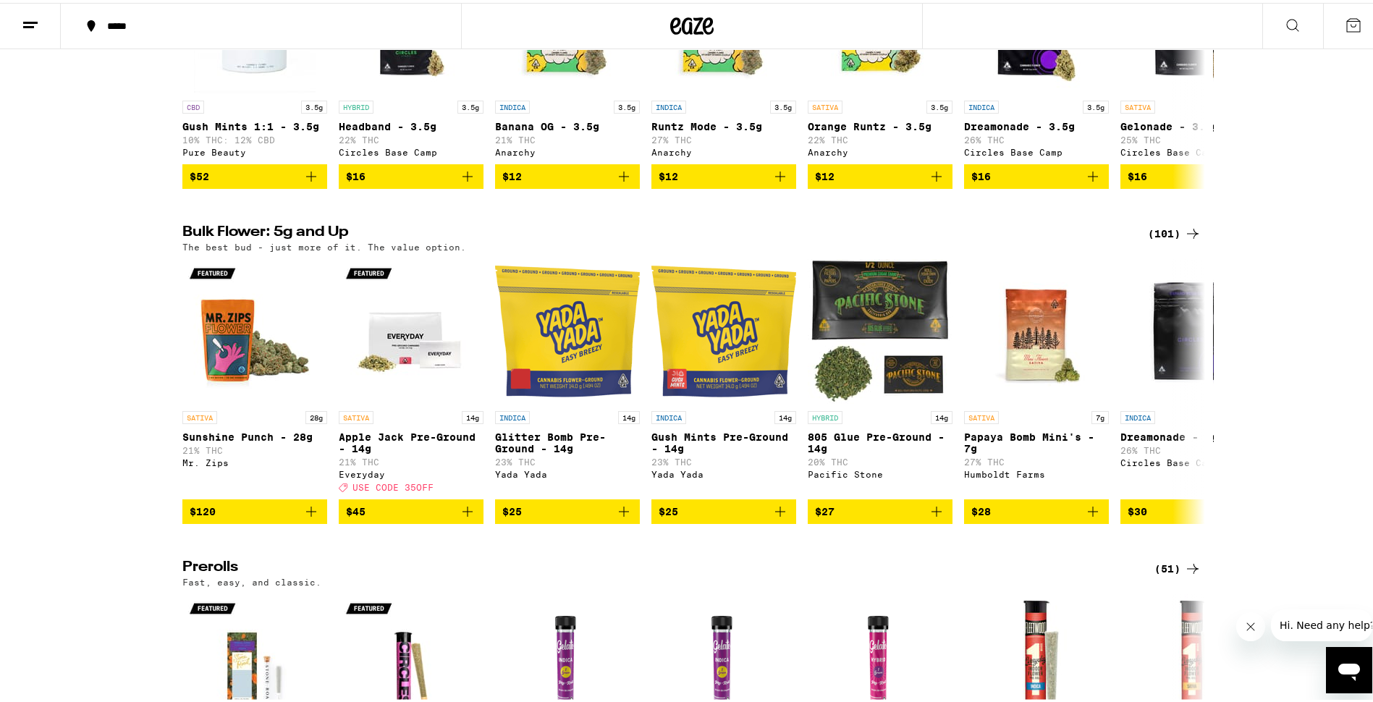
click at [1175, 237] on div "(101)" at bounding box center [1175, 230] width 54 height 17
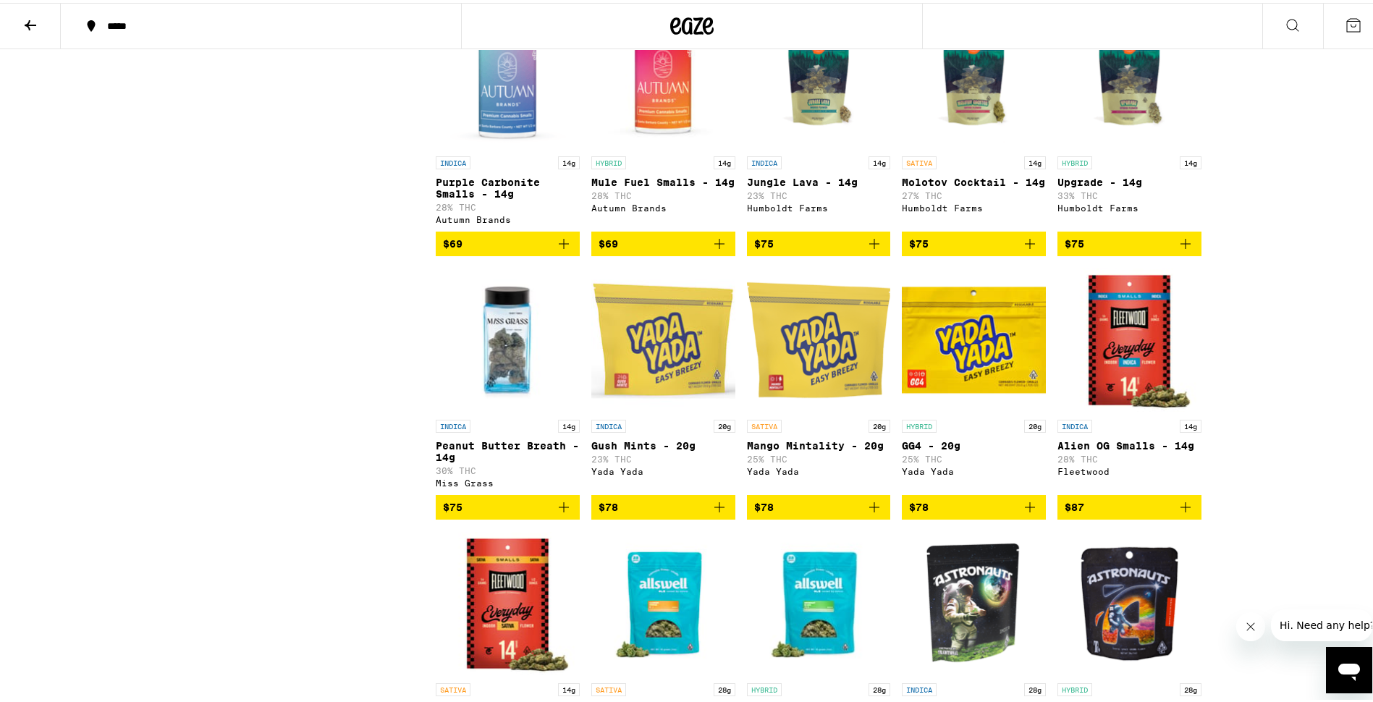
scroll to position [3402, 0]
